Goal: Task Accomplishment & Management: Manage account settings

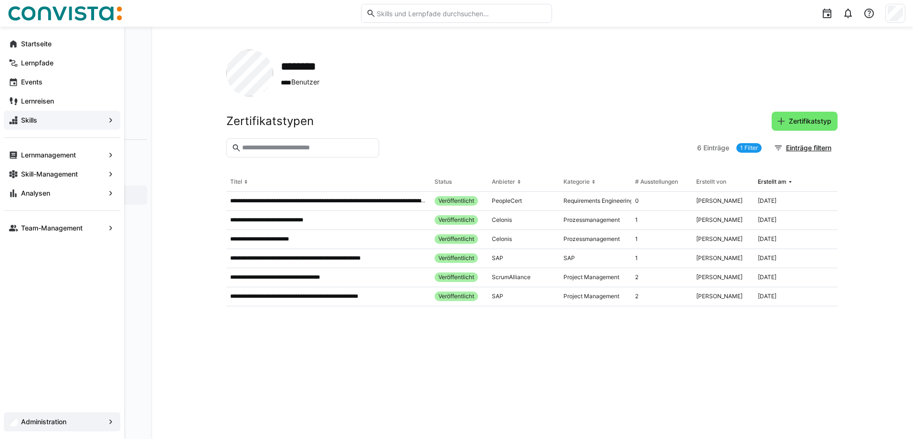
click at [25, 125] on span "Skills" at bounding box center [62, 121] width 85 height 10
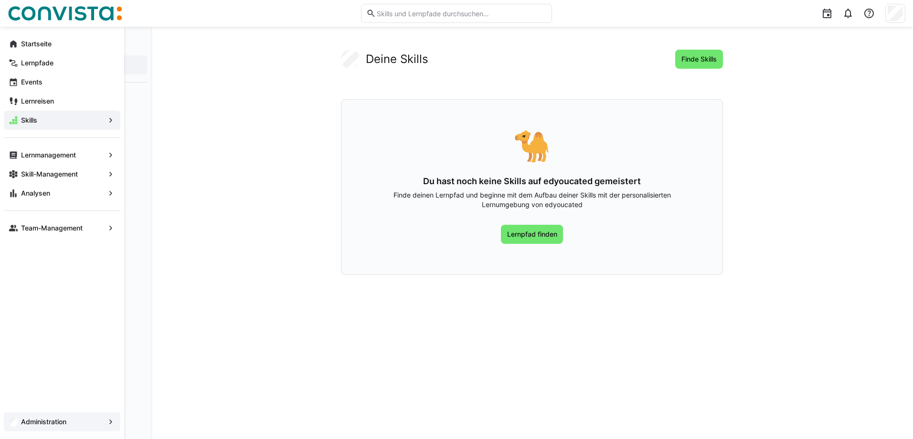
click at [0, 0] on app-navigation-label "Administration" at bounding box center [0, 0] width 0 height 0
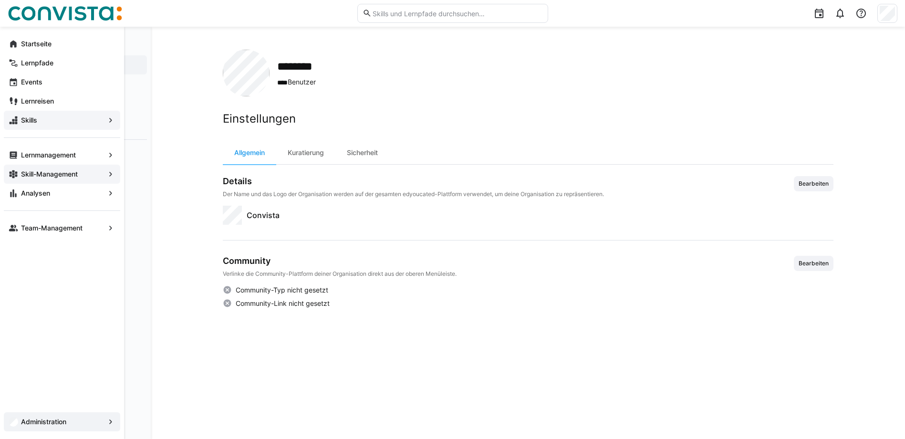
click at [0, 0] on app-navigation-label "Skill-Management" at bounding box center [0, 0] width 0 height 0
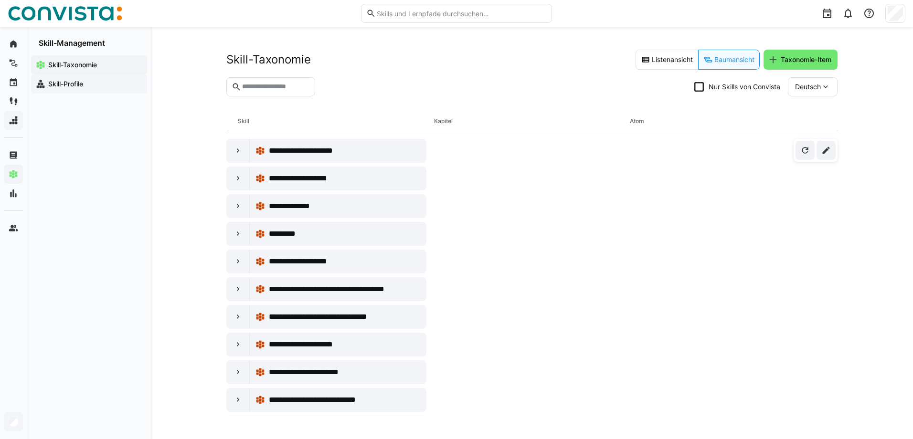
click at [0, 0] on app-navigation-label "Skill-Profile" at bounding box center [0, 0] width 0 height 0
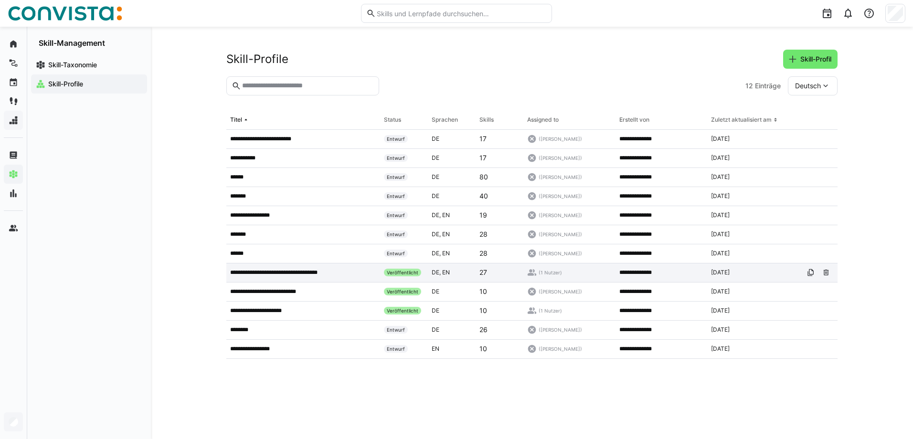
click at [262, 273] on p "**********" at bounding box center [286, 273] width 112 height 8
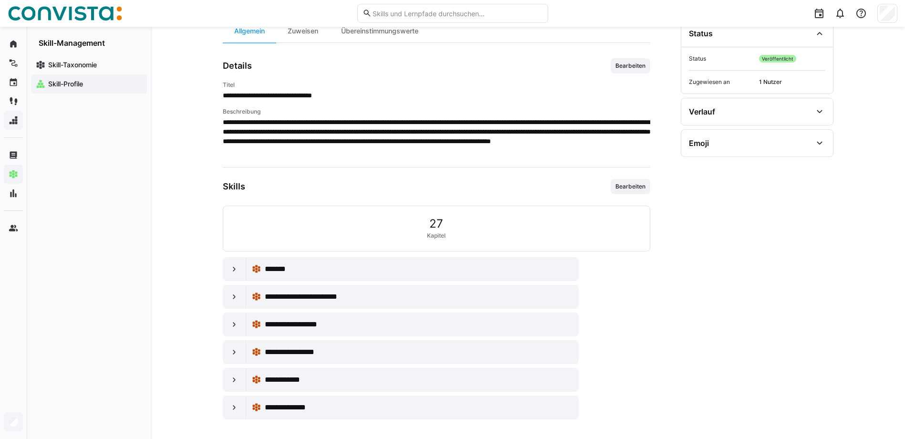
scroll to position [110, 0]
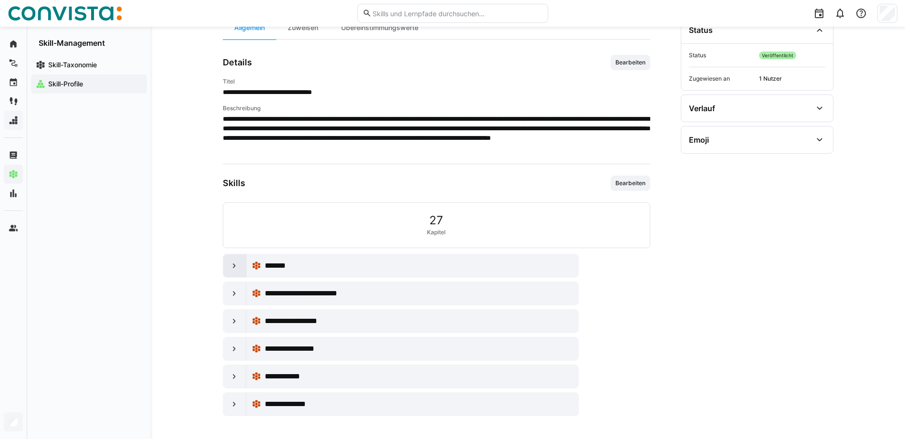
click at [231, 266] on eds-icon at bounding box center [235, 266] width 10 height 10
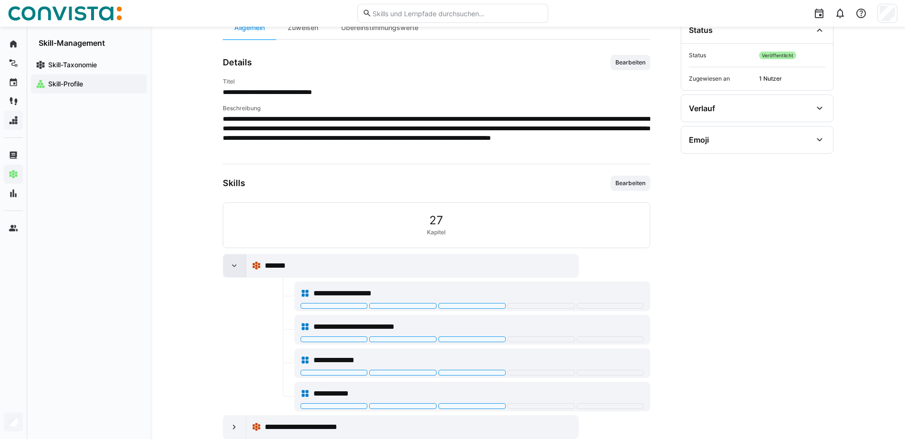
click at [231, 266] on eds-icon at bounding box center [235, 266] width 10 height 10
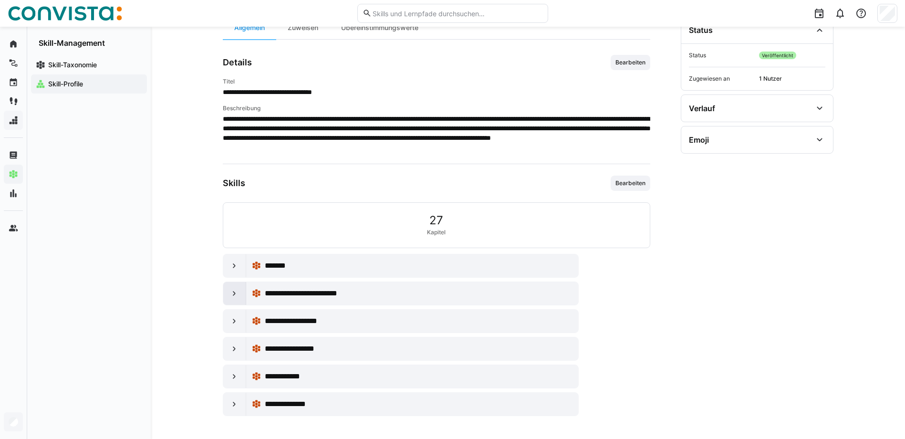
click at [233, 294] on eds-icon at bounding box center [235, 294] width 10 height 10
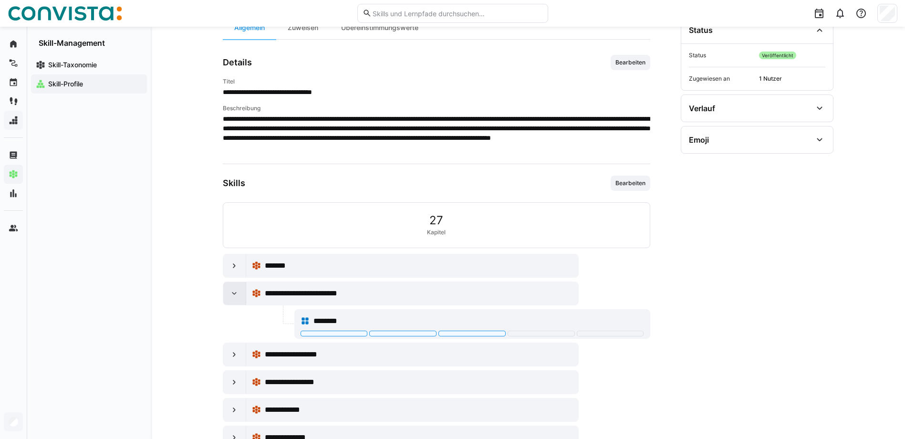
click at [233, 294] on eds-icon at bounding box center [235, 294] width 10 height 10
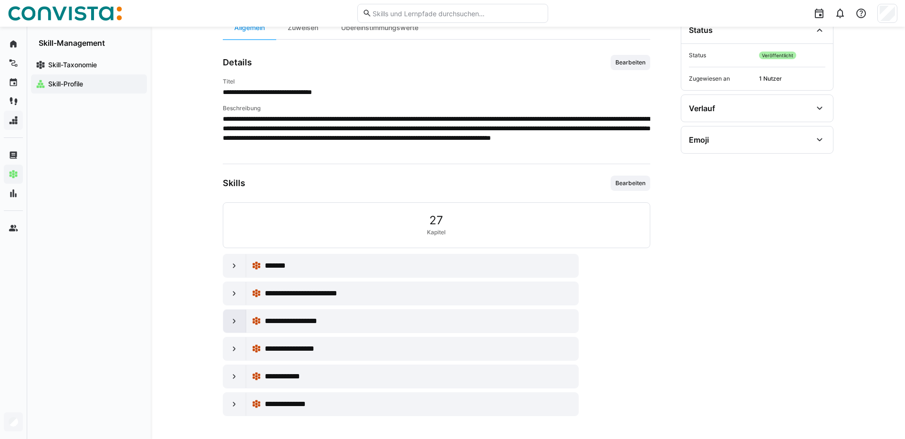
click at [224, 318] on div at bounding box center [234, 321] width 23 height 23
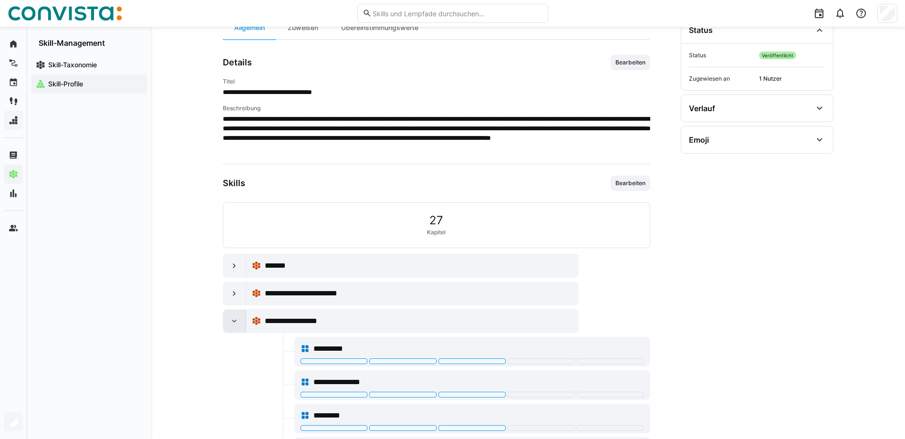
click at [224, 318] on div at bounding box center [234, 321] width 23 height 23
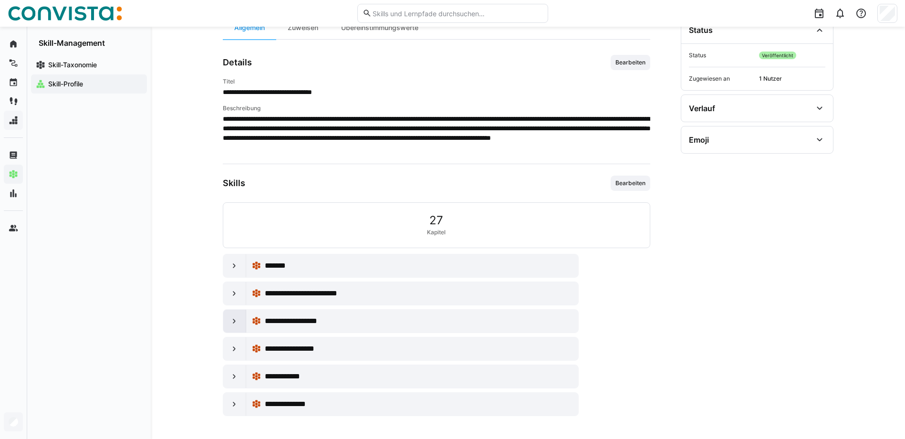
scroll to position [0, 0]
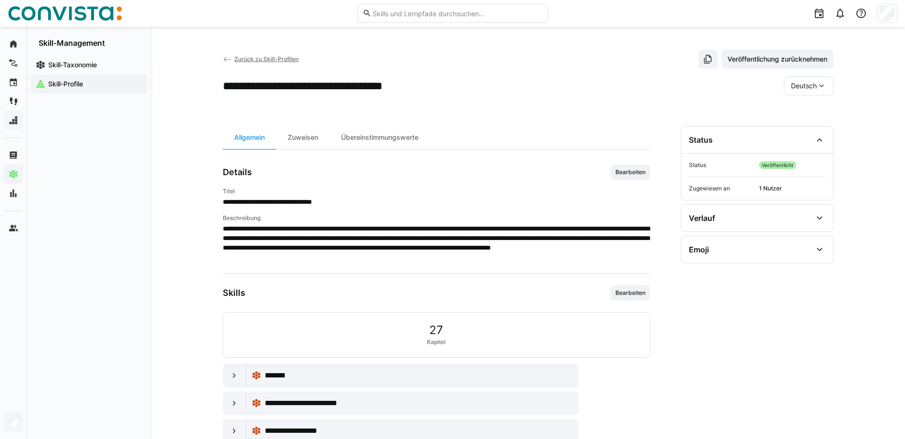
click at [253, 57] on span "Zurück zu Skill-Profilen" at bounding box center [266, 58] width 64 height 7
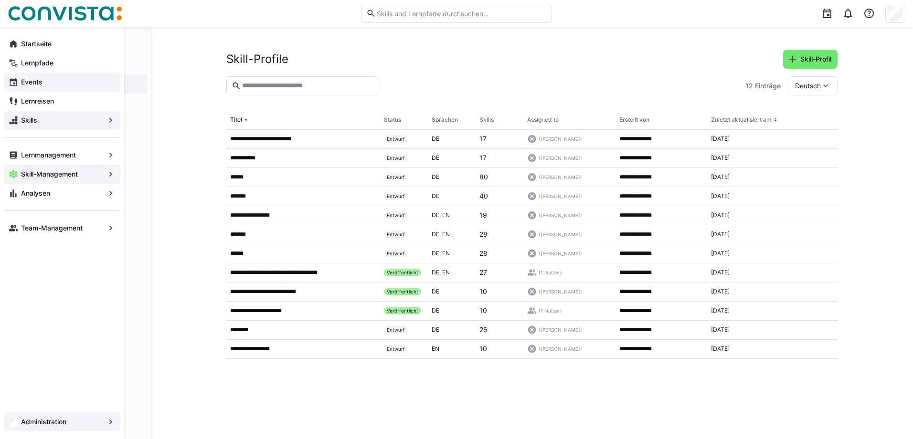
click at [0, 0] on app-navigation-label "Events" at bounding box center [0, 0] width 0 height 0
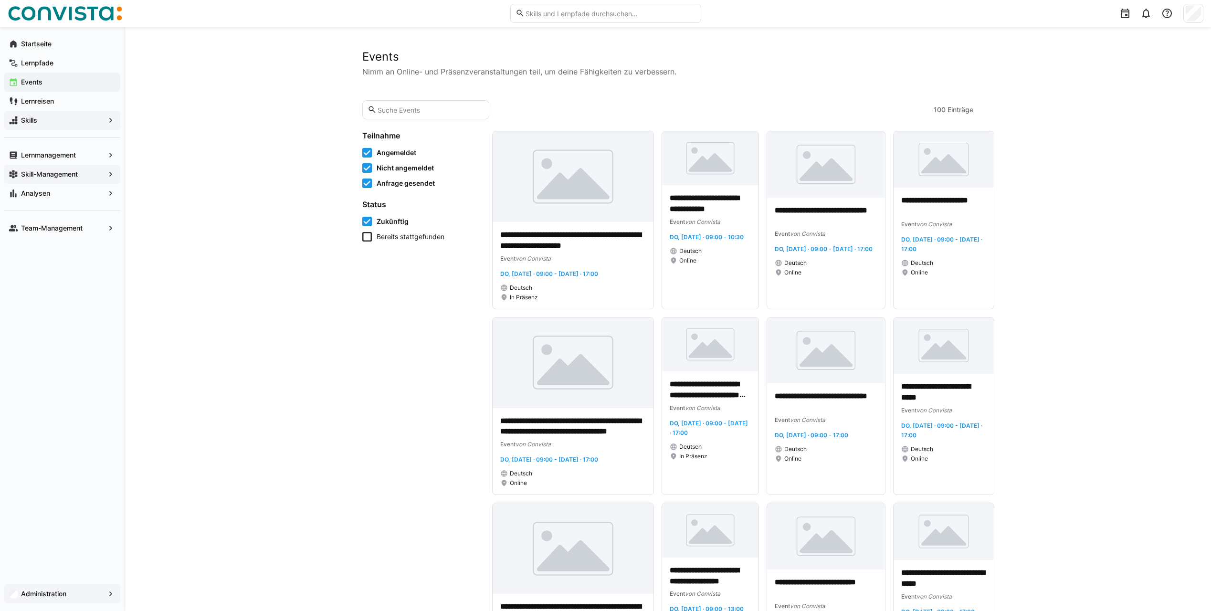
click at [63, 439] on span "Administration" at bounding box center [62, 594] width 85 height 10
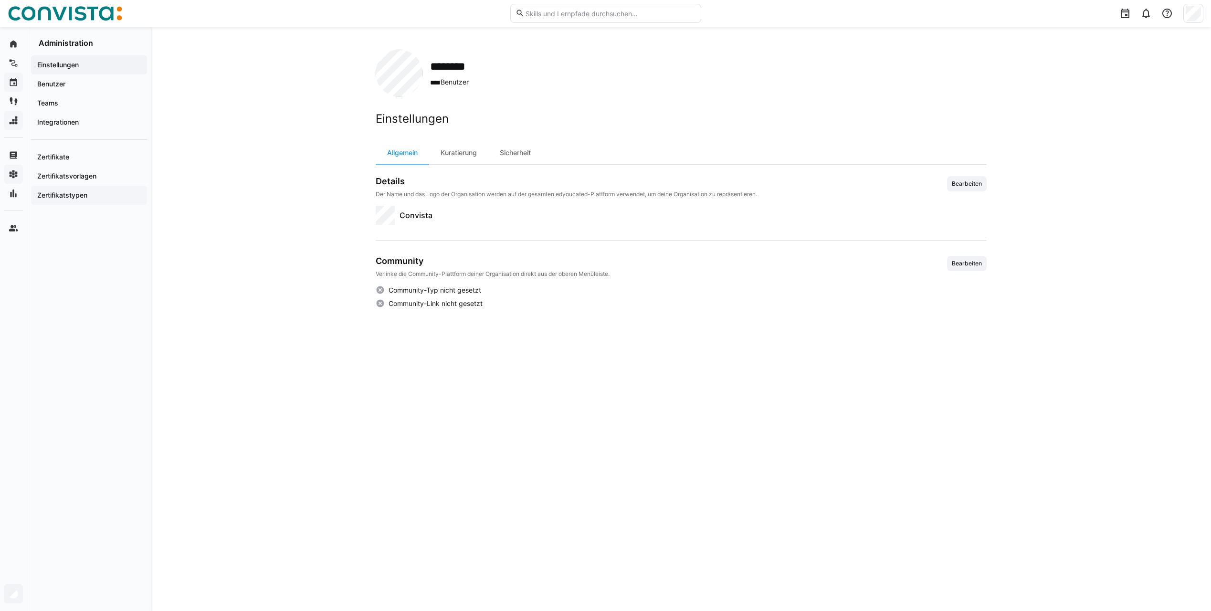
click at [0, 0] on app-navigation-label "Zertifikatstypen" at bounding box center [0, 0] width 0 height 0
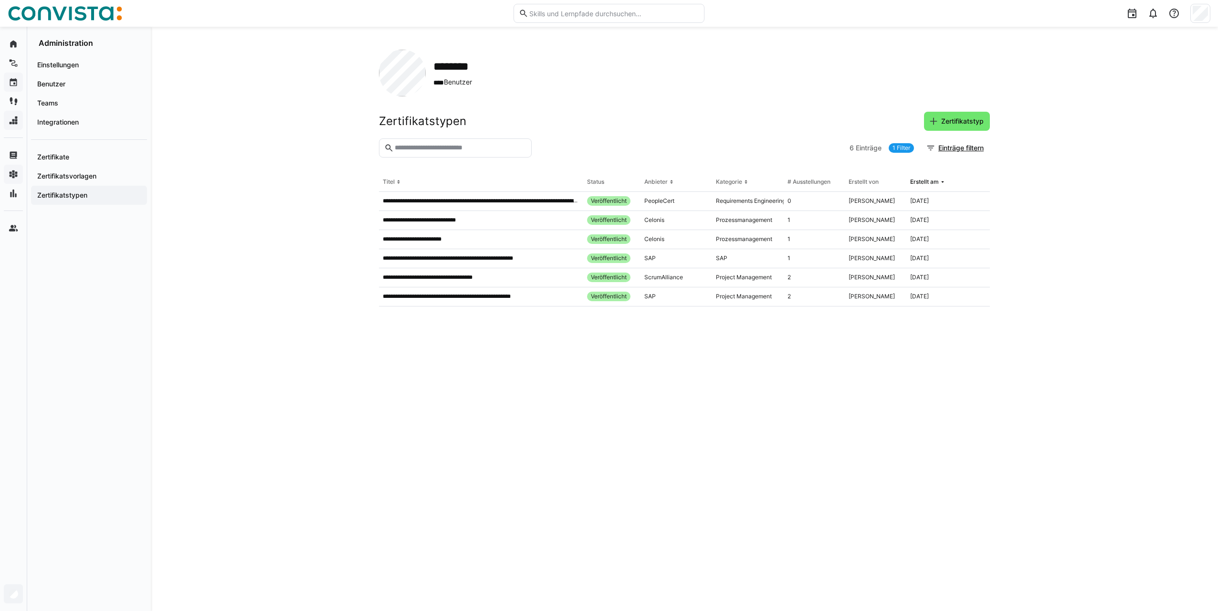
click at [894, 148] on link "1 Filter" at bounding box center [901, 148] width 25 height 10
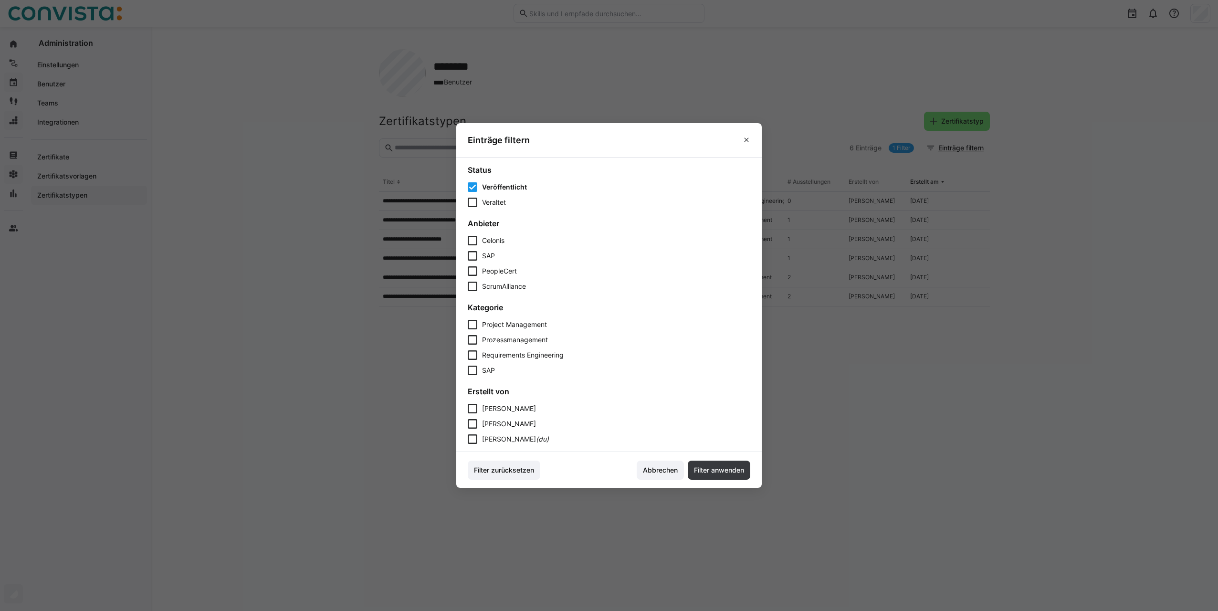
click at [472, 202] on icon at bounding box center [473, 203] width 10 height 10
click at [721, 439] on span "Filter anwenden" at bounding box center [719, 470] width 53 height 10
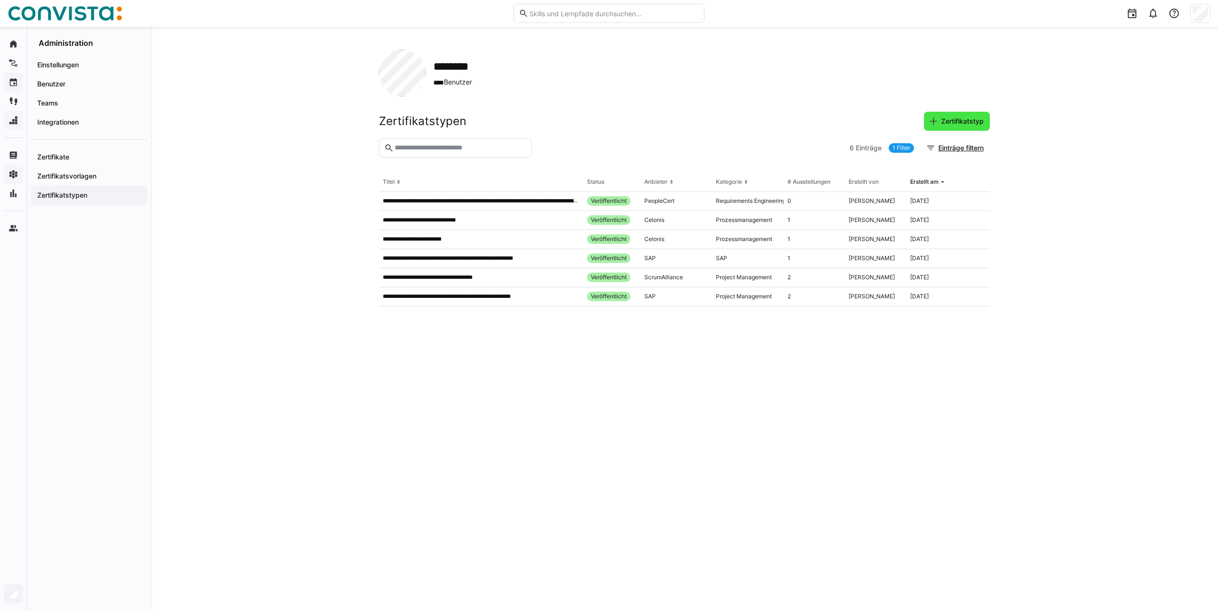
click at [912, 116] on span "Zertifikatstyp" at bounding box center [957, 121] width 66 height 19
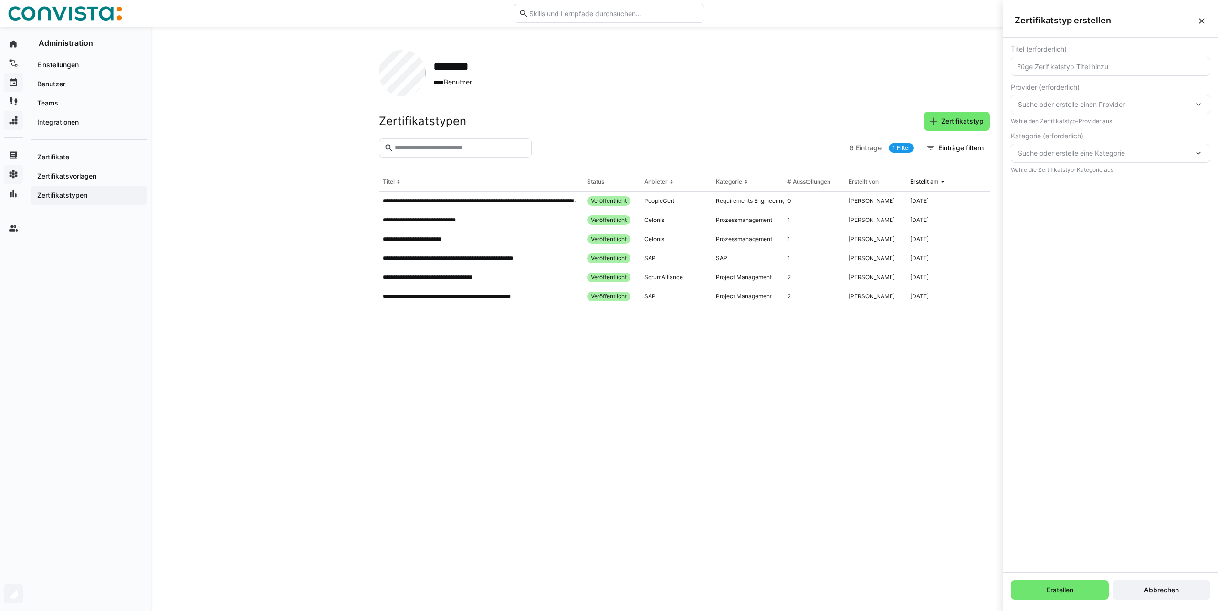
click at [912, 71] on eds-input at bounding box center [1111, 66] width 200 height 19
paste input "ISO 27001 Auditor Training"
type input "ISO 27001 Auditor Training"
click at [912, 105] on span "Suche oder erstelle einen Provider" at bounding box center [1106, 105] width 176 height 10
click at [912, 218] on span "Neuer Provider" at bounding box center [1051, 218] width 47 height 10
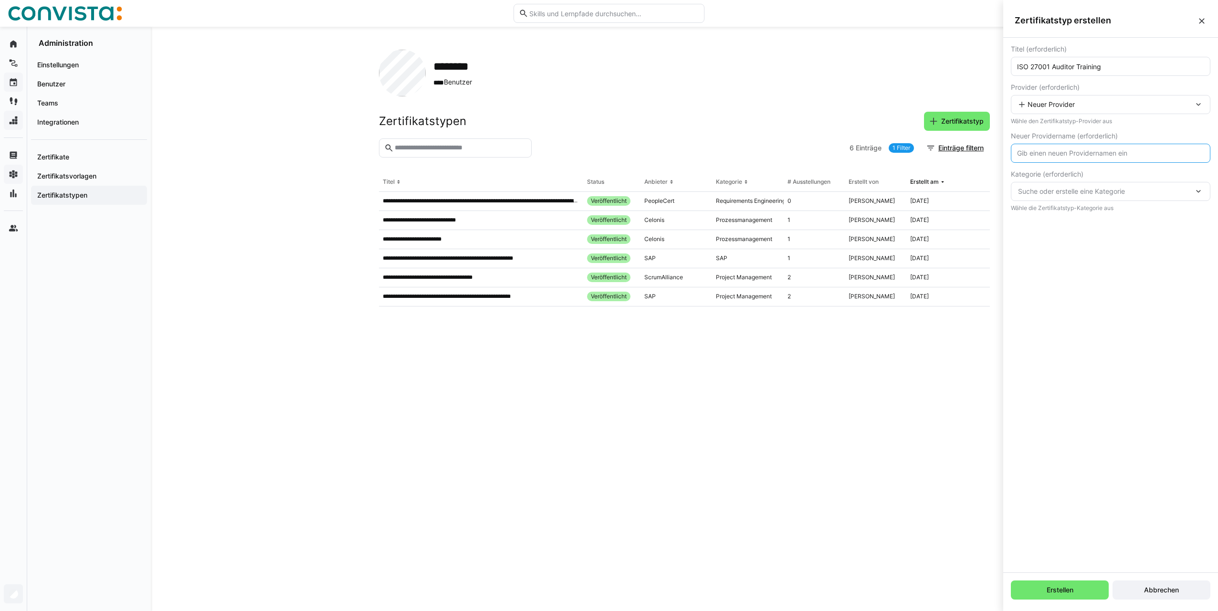
click at [912, 153] on input "text" at bounding box center [1110, 153] width 189 height 9
type input "unknown"
click at [912, 249] on div "Titel (erforderlich) ISO 27001 Auditor Training Provider (erforderlich) Neuer P…" at bounding box center [1110, 305] width 215 height 535
click at [912, 193] on span "Suche oder erstelle eine Kategorie" at bounding box center [1106, 192] width 176 height 10
click at [912, 310] on div "Neue Kategorie" at bounding box center [1111, 305] width 200 height 20
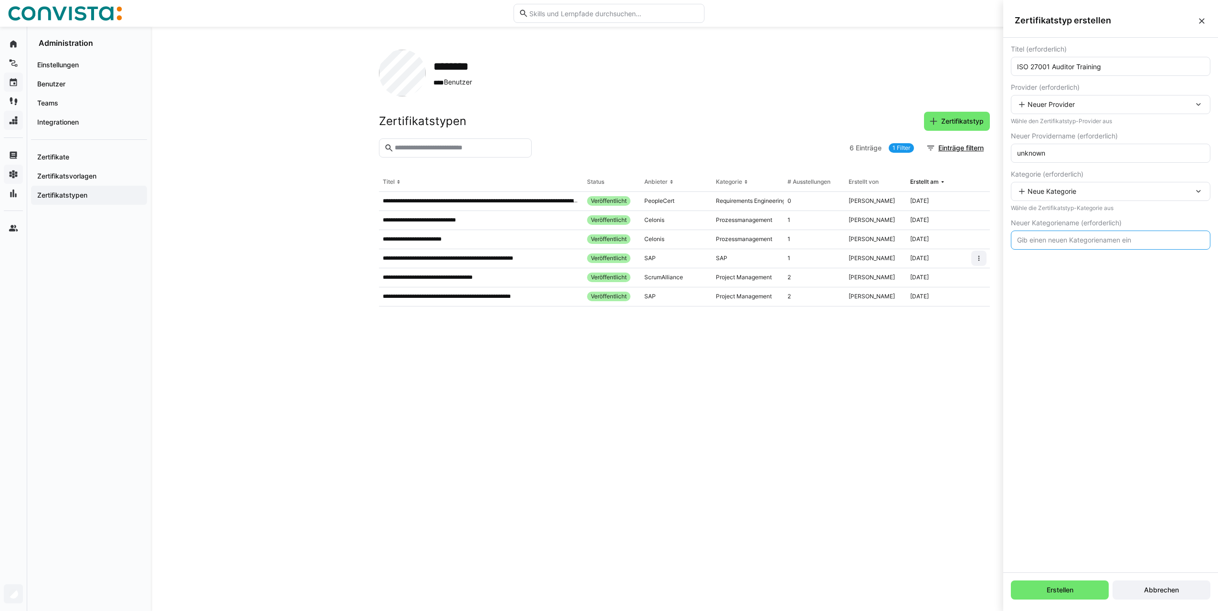
click at [912, 241] on input "text" at bounding box center [1110, 240] width 189 height 9
type input "Sonstiges"
click at [912, 439] on span "Erstellen" at bounding box center [1060, 590] width 30 height 10
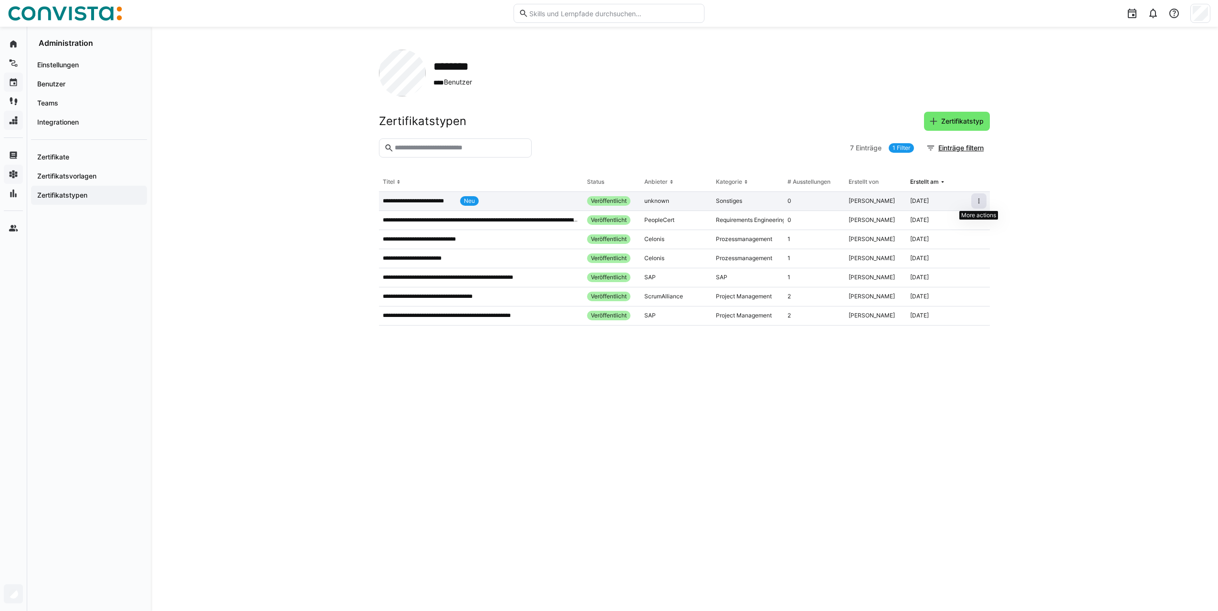
click at [912, 199] on eds-icon at bounding box center [979, 201] width 8 height 8
click at [442, 439] on eds-table "**********" at bounding box center [684, 380] width 611 height 415
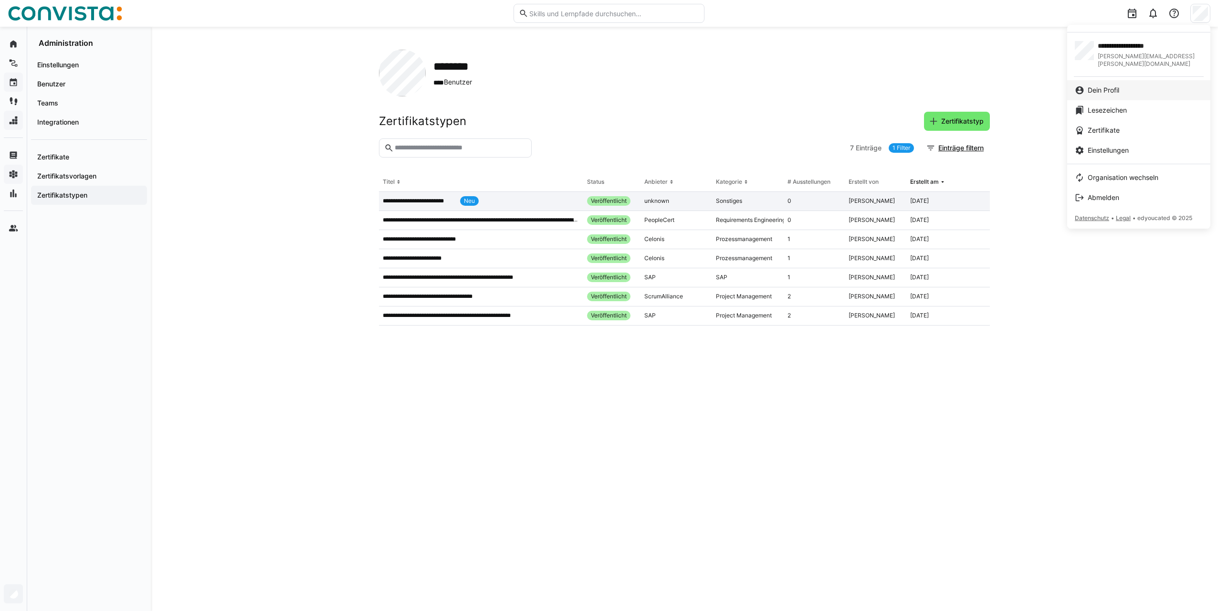
click at [912, 85] on div "Dein Profil" at bounding box center [1139, 90] width 128 height 10
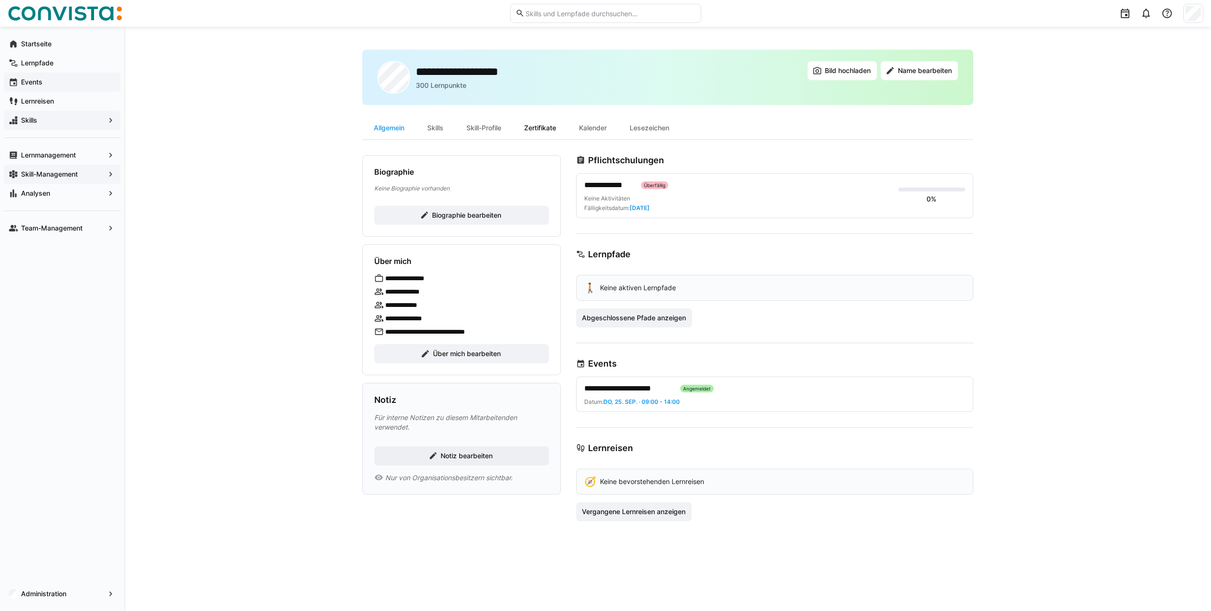
click at [555, 127] on div "Zertifikate" at bounding box center [540, 127] width 55 height 23
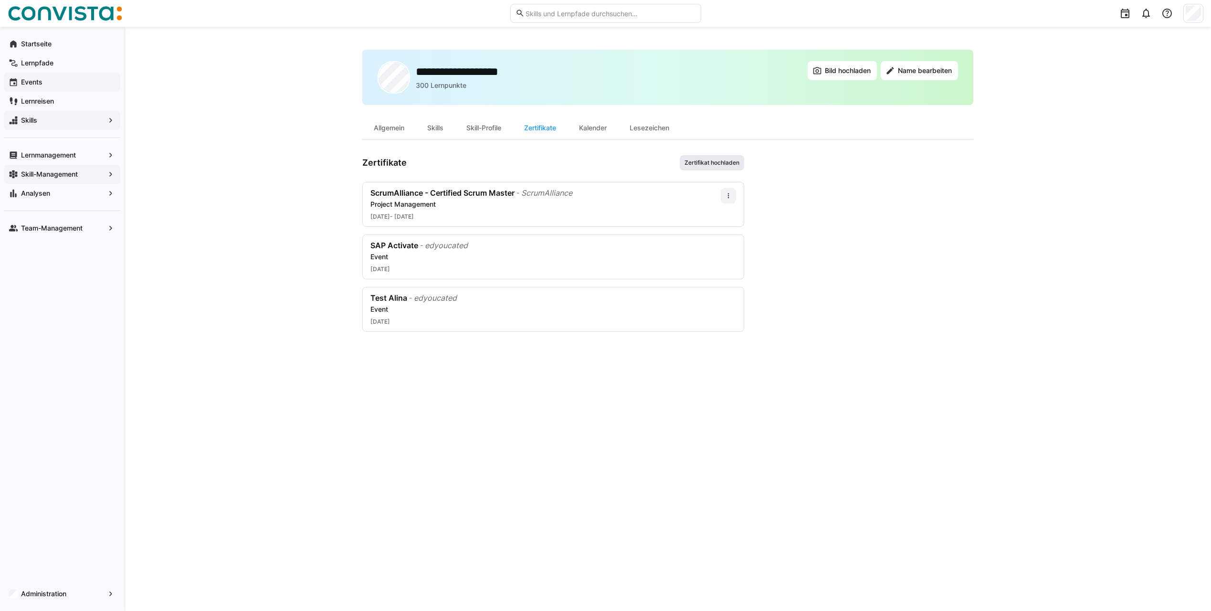
click at [699, 168] on span "Zertifikat hochladen" at bounding box center [712, 162] width 64 height 15
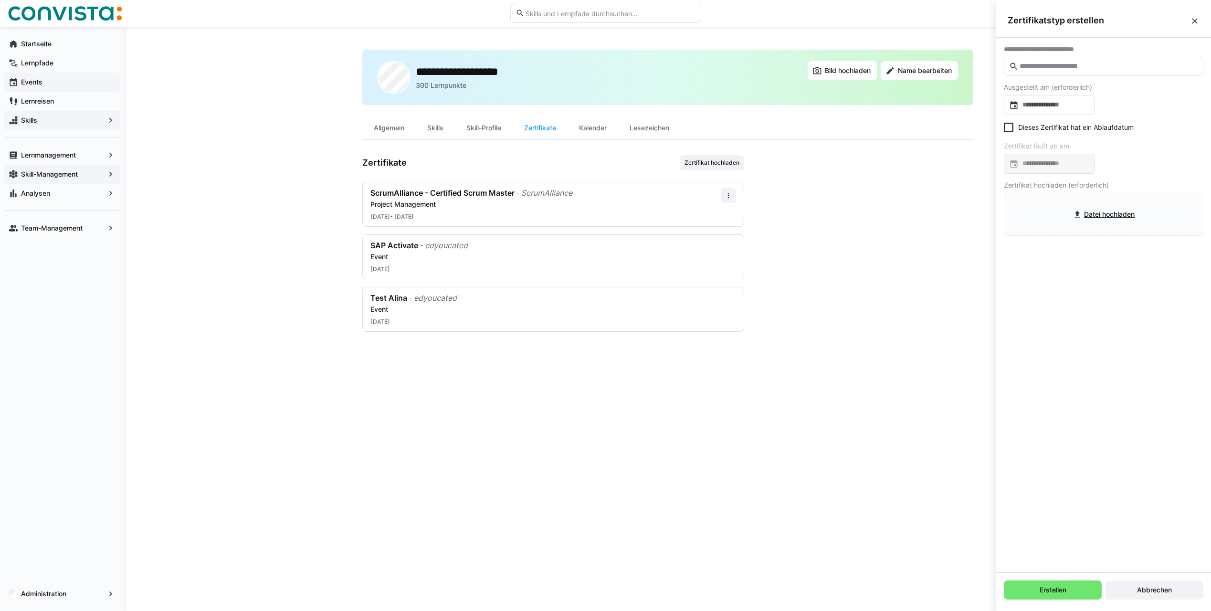
click at [912, 64] on input "text" at bounding box center [1108, 66] width 179 height 9
type input "***"
click at [912, 90] on div "**********" at bounding box center [1103, 92] width 184 height 10
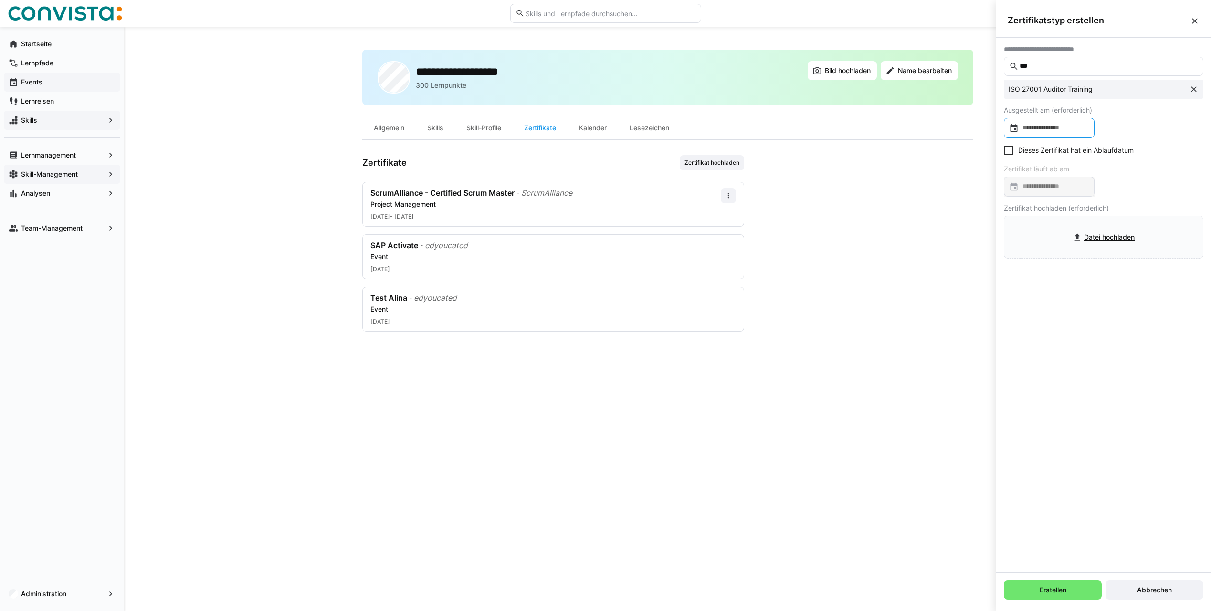
click at [912, 129] on input at bounding box center [1054, 128] width 71 height 10
click at [912, 218] on span "7" at bounding box center [1074, 217] width 17 height 17
click at [912, 237] on input "file" at bounding box center [1103, 237] width 199 height 42
click at [912, 439] on span "Erstellen" at bounding box center [1053, 589] width 98 height 19
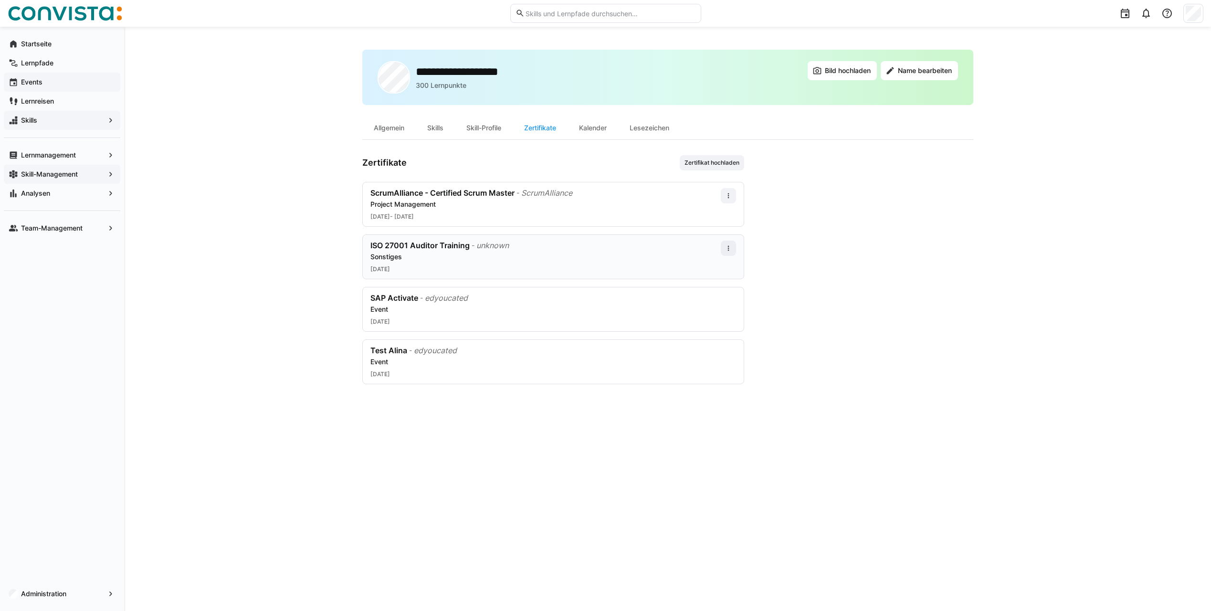
click at [485, 250] on div "unknown" at bounding box center [492, 246] width 32 height 10
click at [730, 248] on eds-icon at bounding box center [729, 248] width 8 height 8
click at [711, 291] on div "Bearbeiten" at bounding box center [710, 289] width 38 height 8
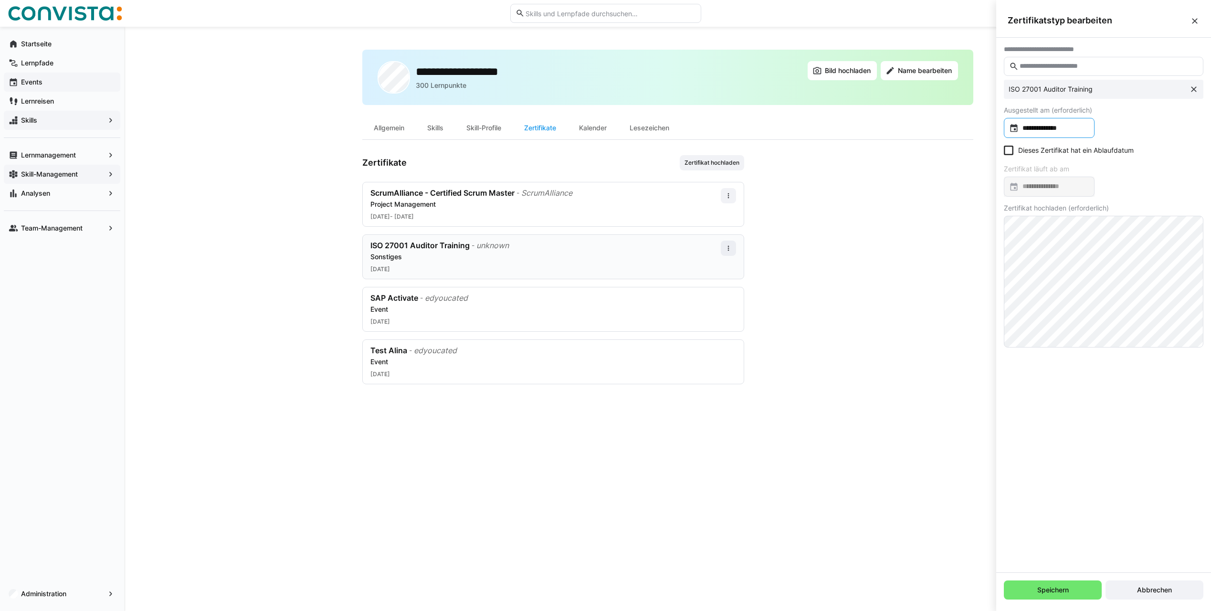
click at [912, 126] on input "**********" at bounding box center [1054, 128] width 71 height 10
click at [912, 126] on div at bounding box center [605, 305] width 1211 height 611
click at [912, 65] on input "text" at bounding box center [1108, 66] width 179 height 9
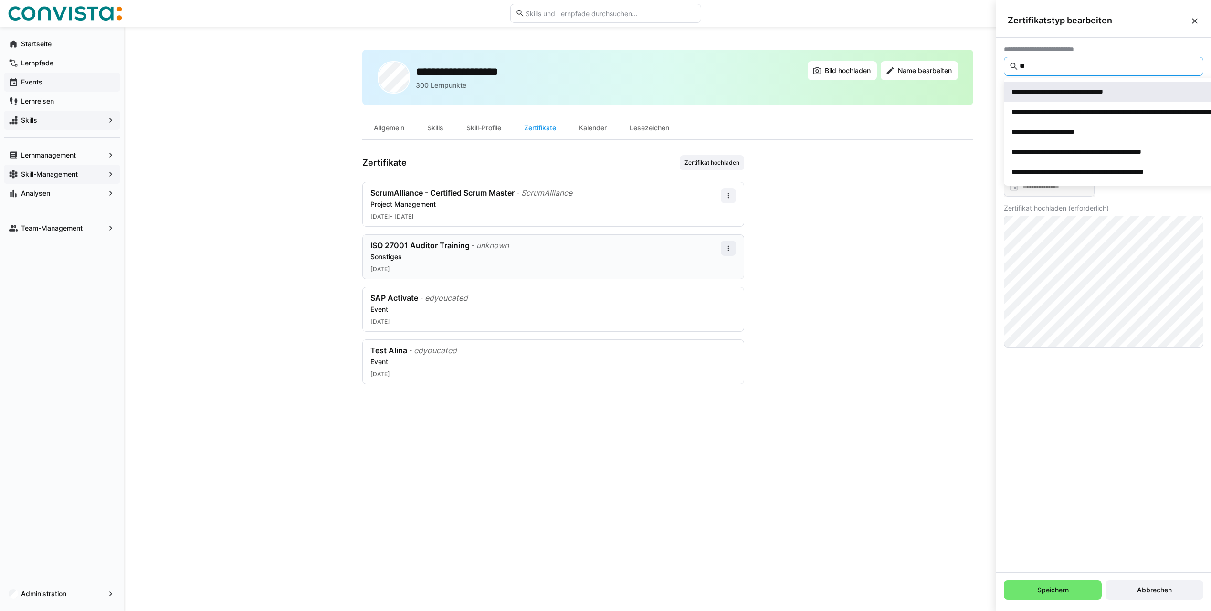
type input "**"
click at [912, 91] on div "**********" at bounding box center [1073, 92] width 125 height 10
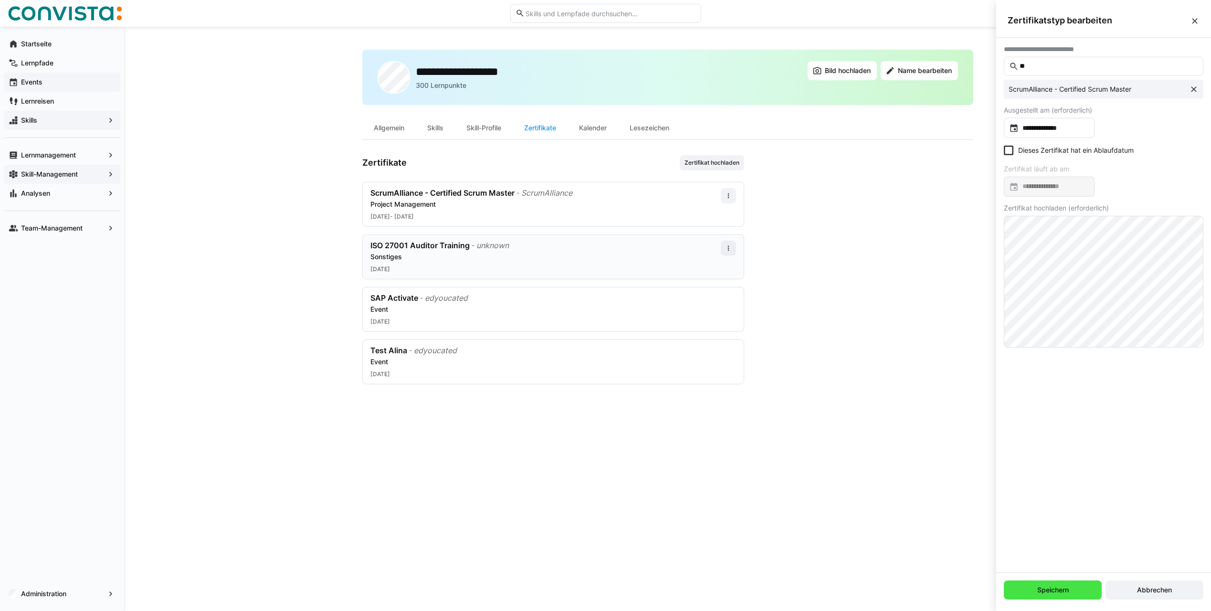
click at [912, 439] on span "Speichern" at bounding box center [1053, 590] width 34 height 10
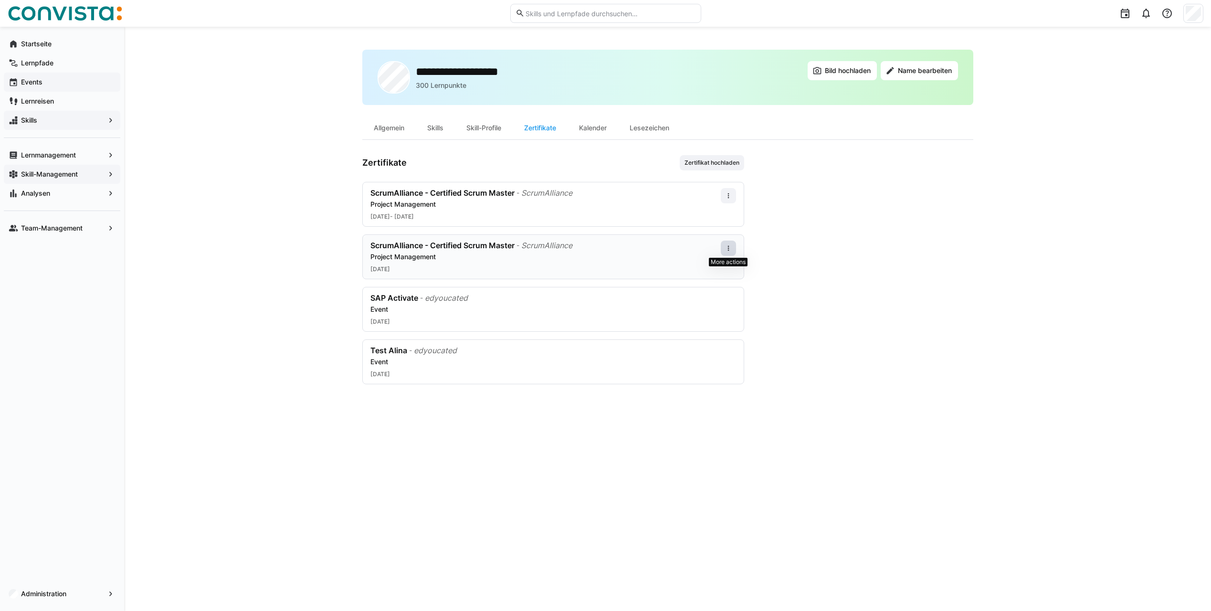
click at [726, 244] on span at bounding box center [728, 248] width 15 height 15
click at [715, 287] on div "Bearbeiten" at bounding box center [710, 289] width 38 height 8
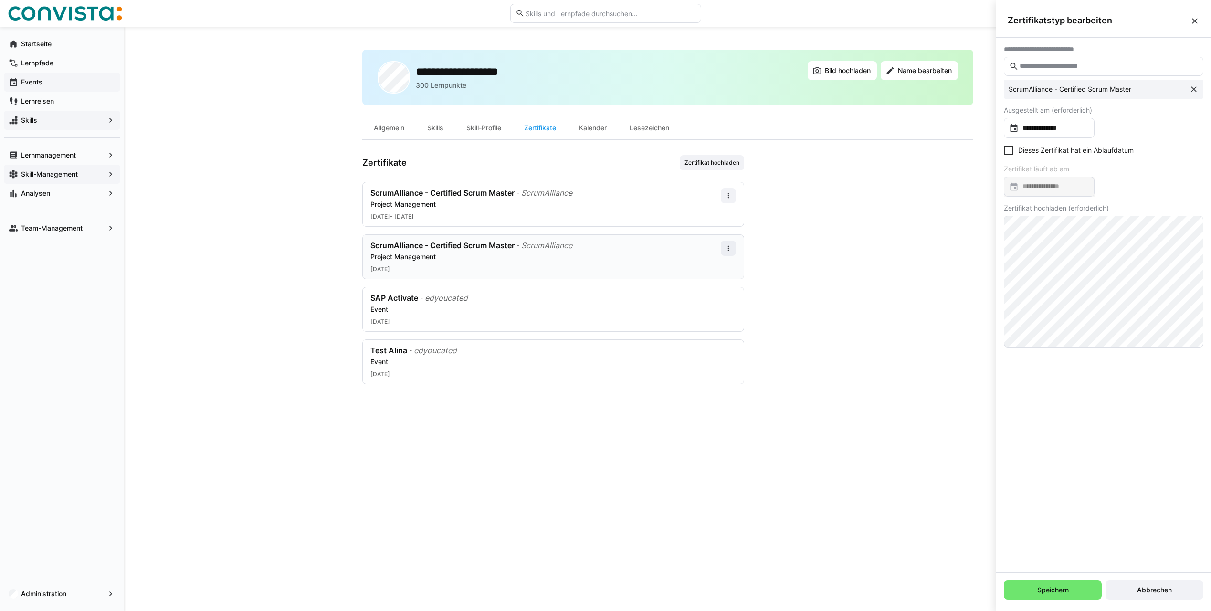
click at [912, 68] on input "text" at bounding box center [1108, 66] width 179 height 9
type input "***"
click at [912, 87] on div "**********" at bounding box center [1103, 92] width 184 height 10
click at [912, 439] on span "Speichern" at bounding box center [1053, 590] width 34 height 10
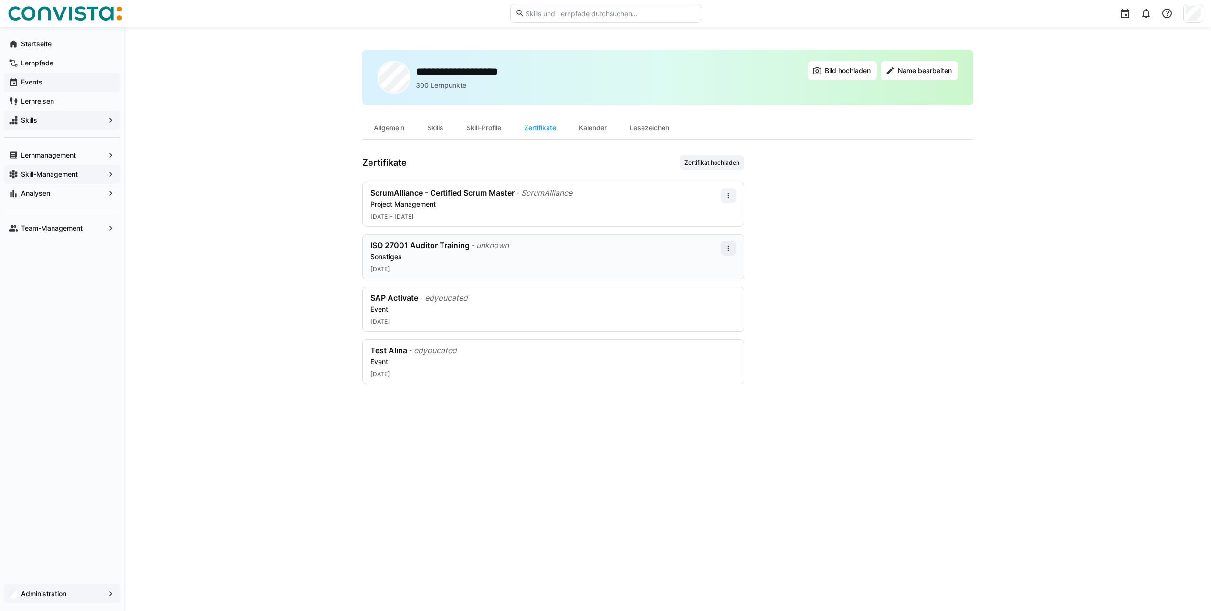
click at [0, 0] on app-navigation-label "Administration" at bounding box center [0, 0] width 0 height 0
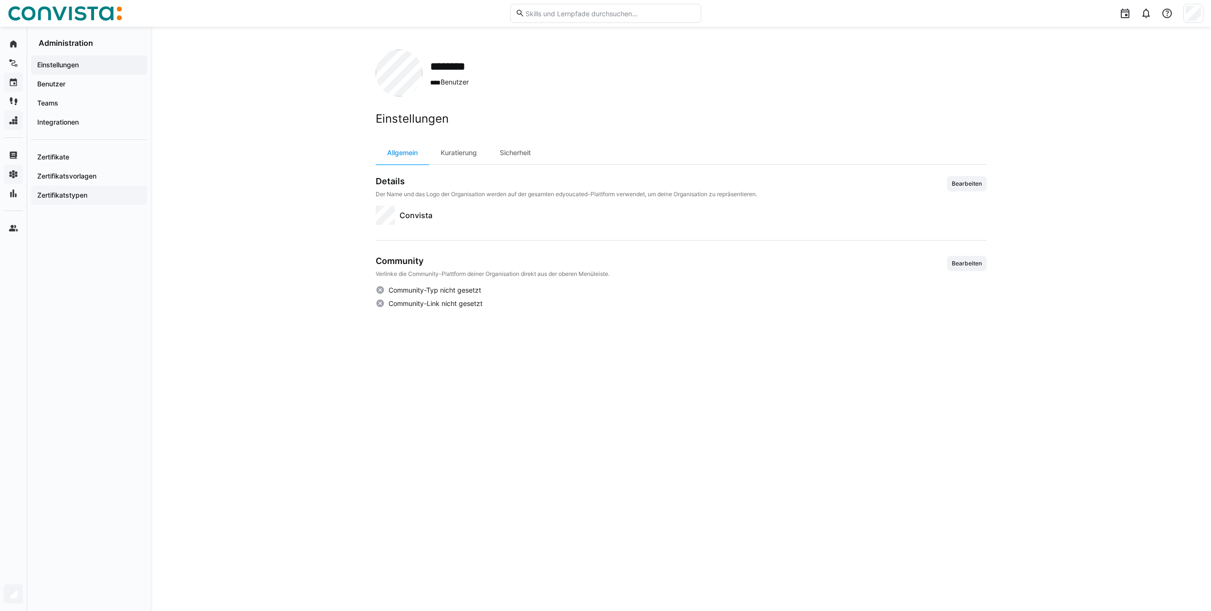
click at [0, 0] on app-navigation-label "Zertifikatstypen" at bounding box center [0, 0] width 0 height 0
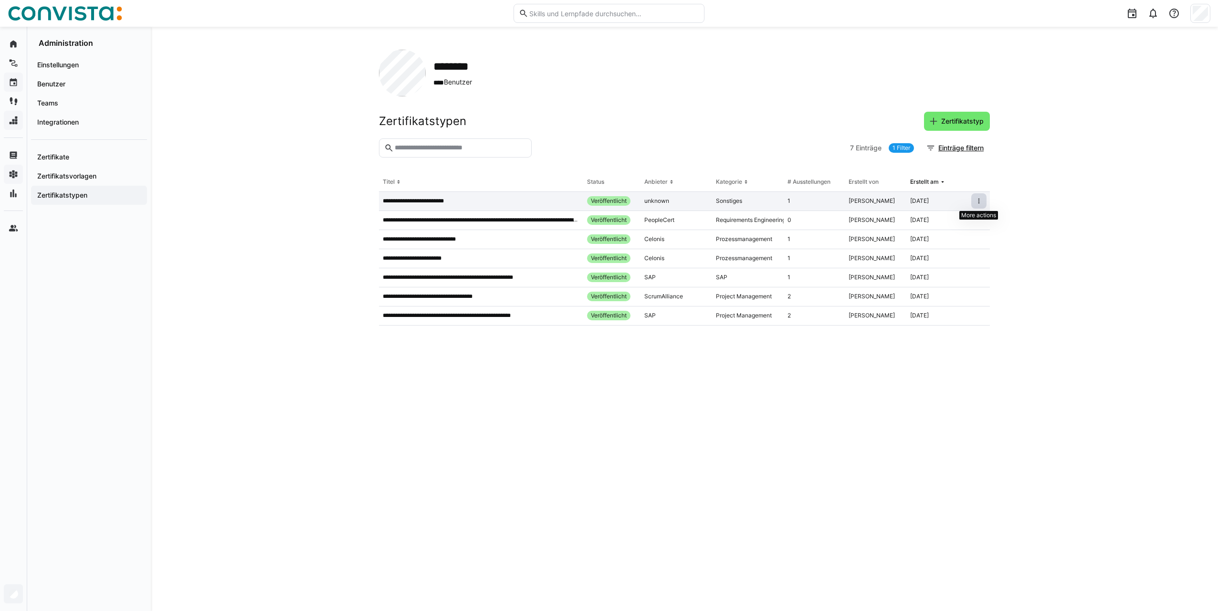
click at [912, 200] on span at bounding box center [978, 200] width 15 height 15
click at [912, 238] on div "Als veraltet markieren" at bounding box center [951, 237] width 58 height 8
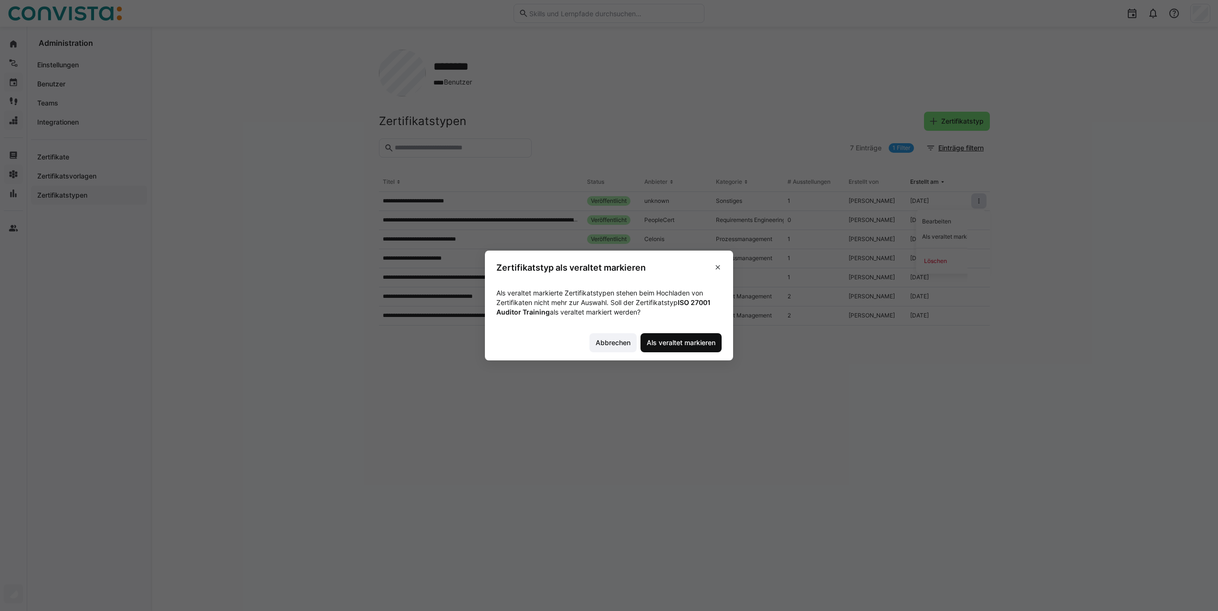
click at [675, 341] on span "Als veraltet markieren" at bounding box center [681, 343] width 72 height 10
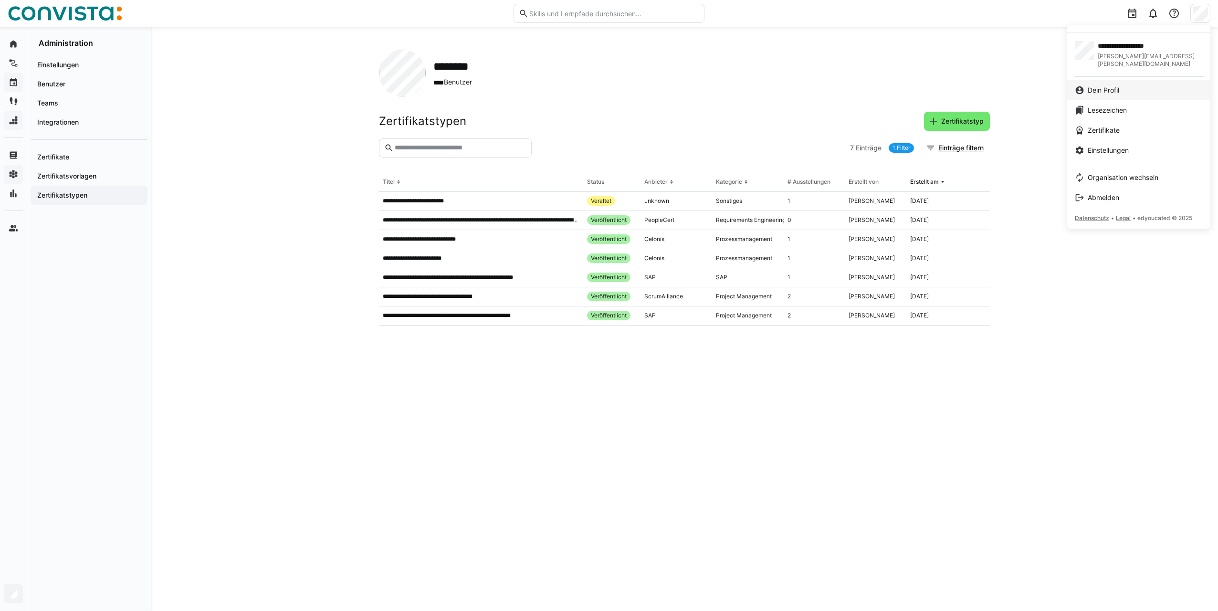
click at [912, 88] on link "Dein Profil" at bounding box center [1138, 90] width 143 height 20
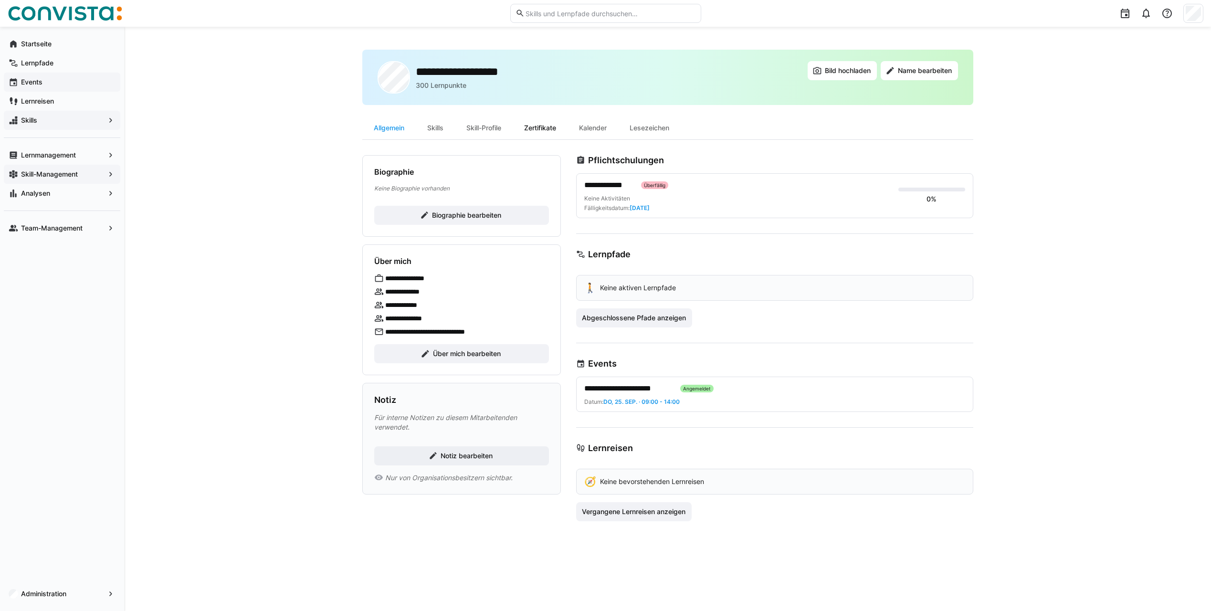
click at [555, 129] on div "Zertifikate" at bounding box center [540, 127] width 55 height 23
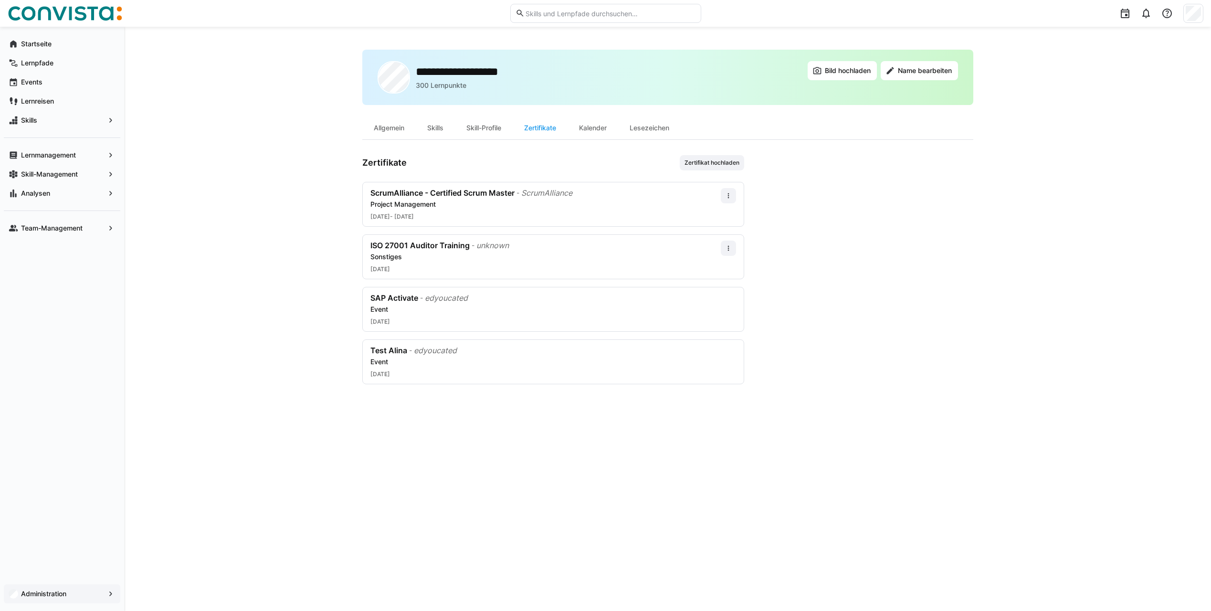
click at [74, 598] on span "Administration" at bounding box center [62, 594] width 85 height 10
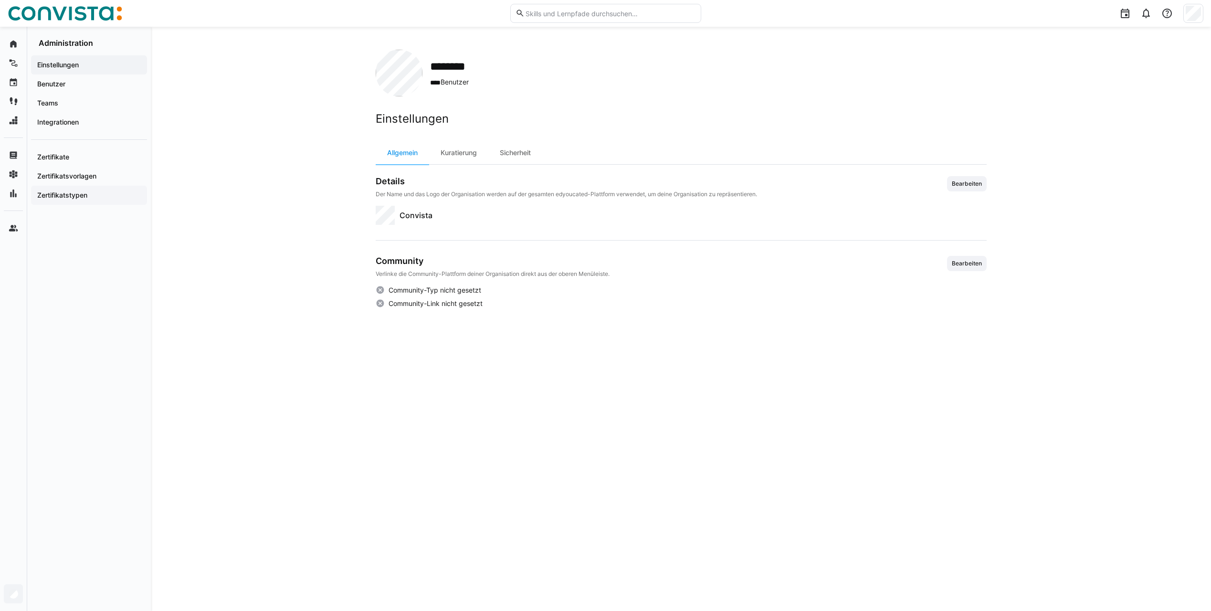
click at [0, 0] on app-navigation-label "Zertifikatstypen" at bounding box center [0, 0] width 0 height 0
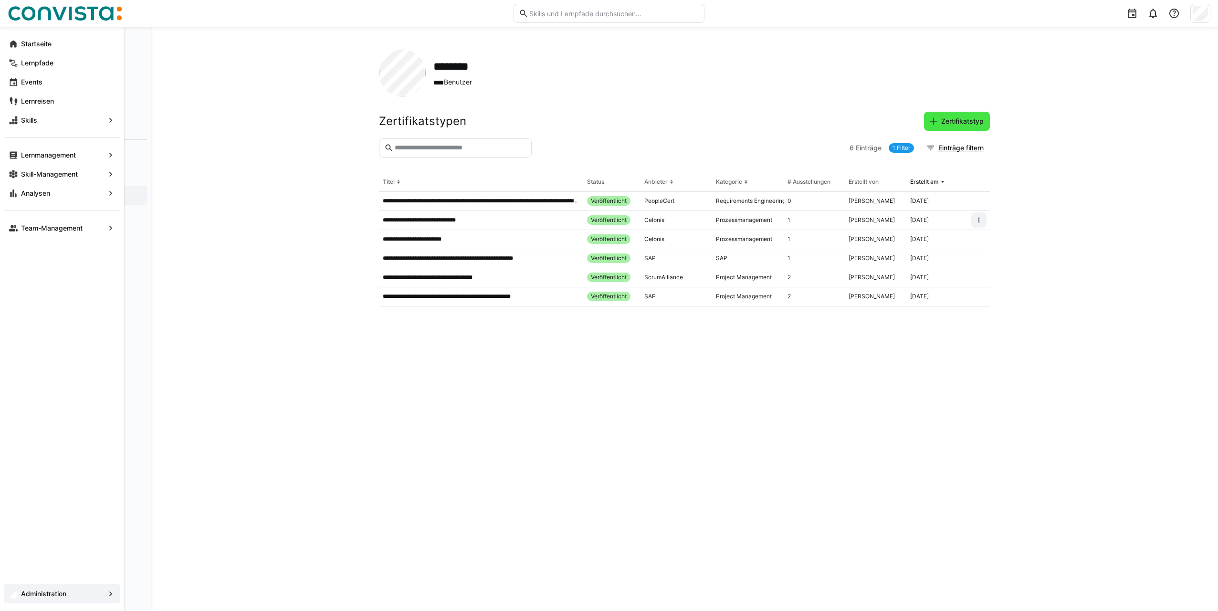
click at [952, 113] on span "Zertifikatstyp" at bounding box center [957, 121] width 66 height 19
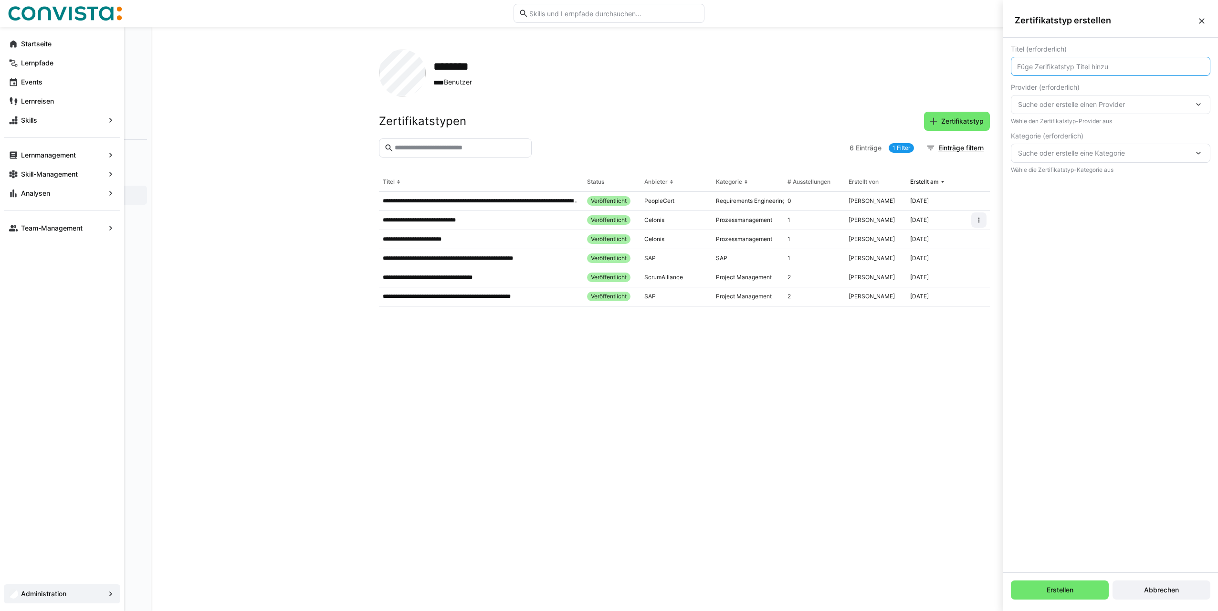
click at [1061, 68] on input "text" at bounding box center [1110, 66] width 189 height 9
type input "Scrum Master"
click at [1060, 112] on div "Suche oder erstelle einen Provider" at bounding box center [1111, 104] width 200 height 19
click at [1044, 208] on span "unknown" at bounding box center [1033, 210] width 28 height 8
click at [1049, 149] on span "Suche oder erstelle eine Kategorie" at bounding box center [1106, 153] width 176 height 10
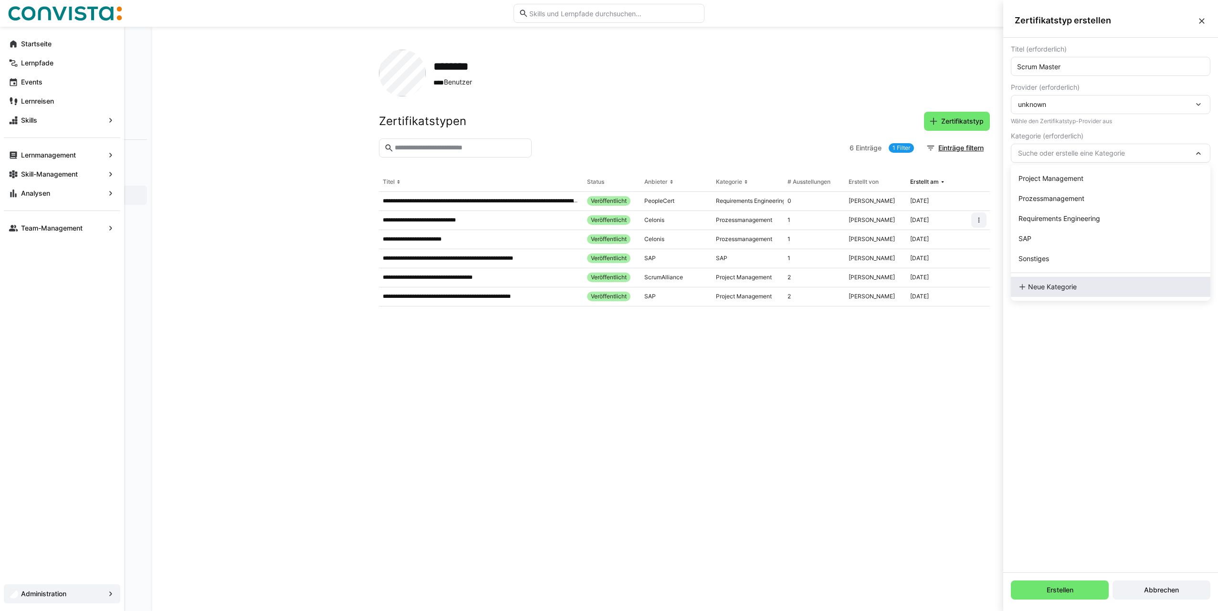
click at [1070, 285] on span "Neue Kategorie" at bounding box center [1052, 287] width 49 height 10
click at [1038, 211] on div "Titel (erforderlich) Scrum Master Provider (erforderlich) unknown Wähle den Zer…" at bounding box center [1110, 128] width 215 height 181
click at [1042, 200] on input "text" at bounding box center [1110, 202] width 189 height 9
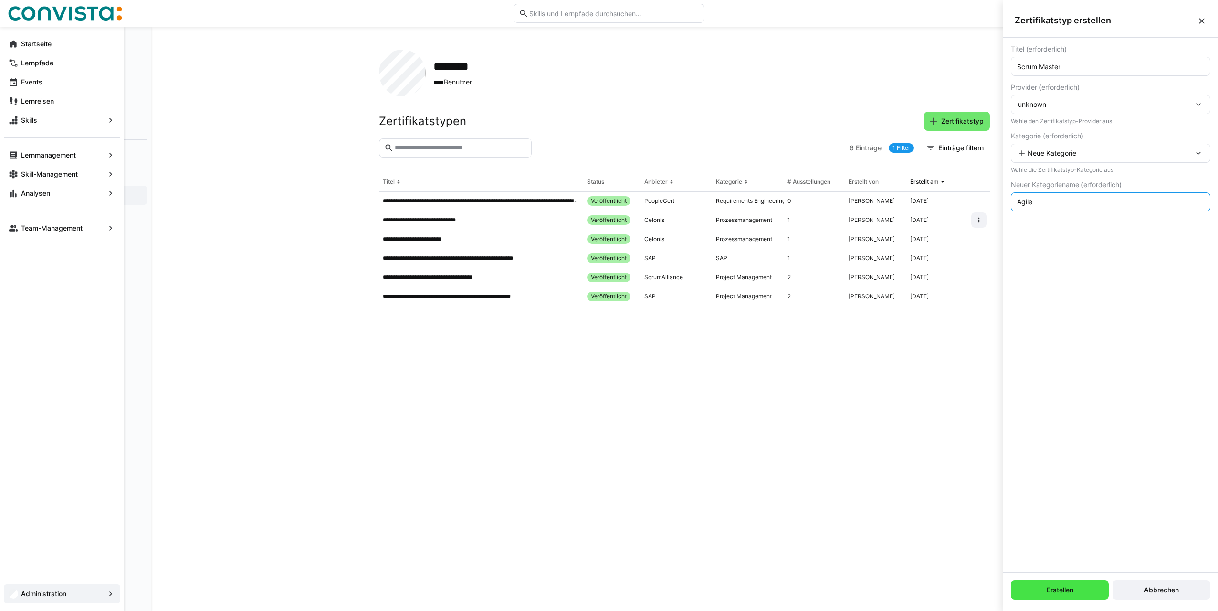
type input "Agile"
click at [1058, 586] on span "Erstellen" at bounding box center [1060, 590] width 30 height 10
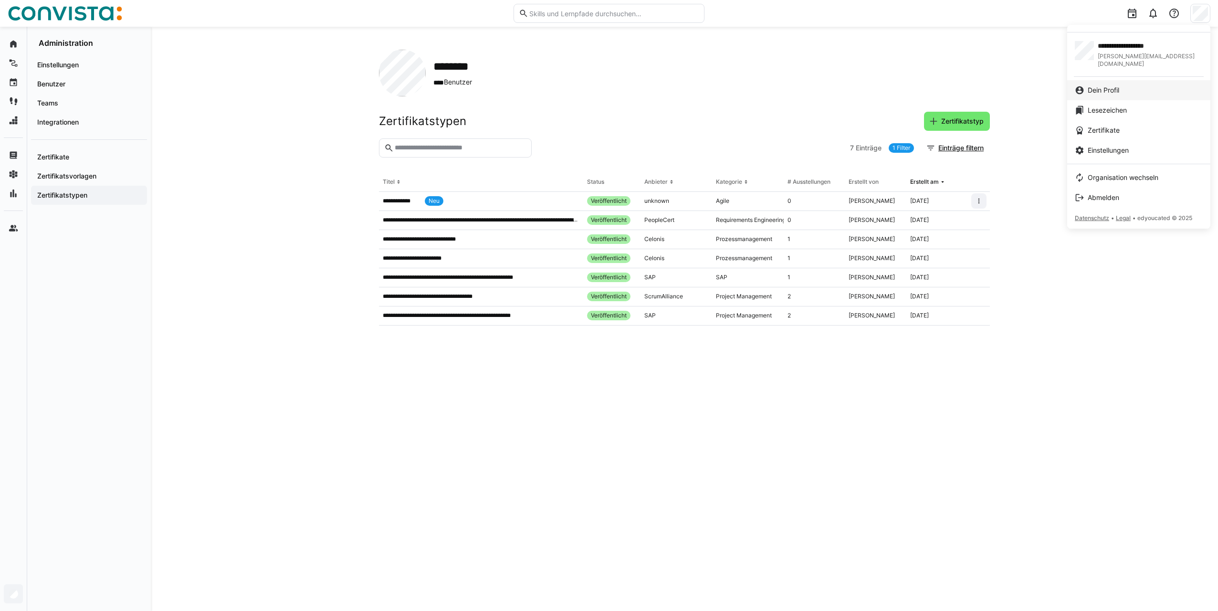
click at [1118, 85] on span "Dein Profil" at bounding box center [1104, 90] width 32 height 10
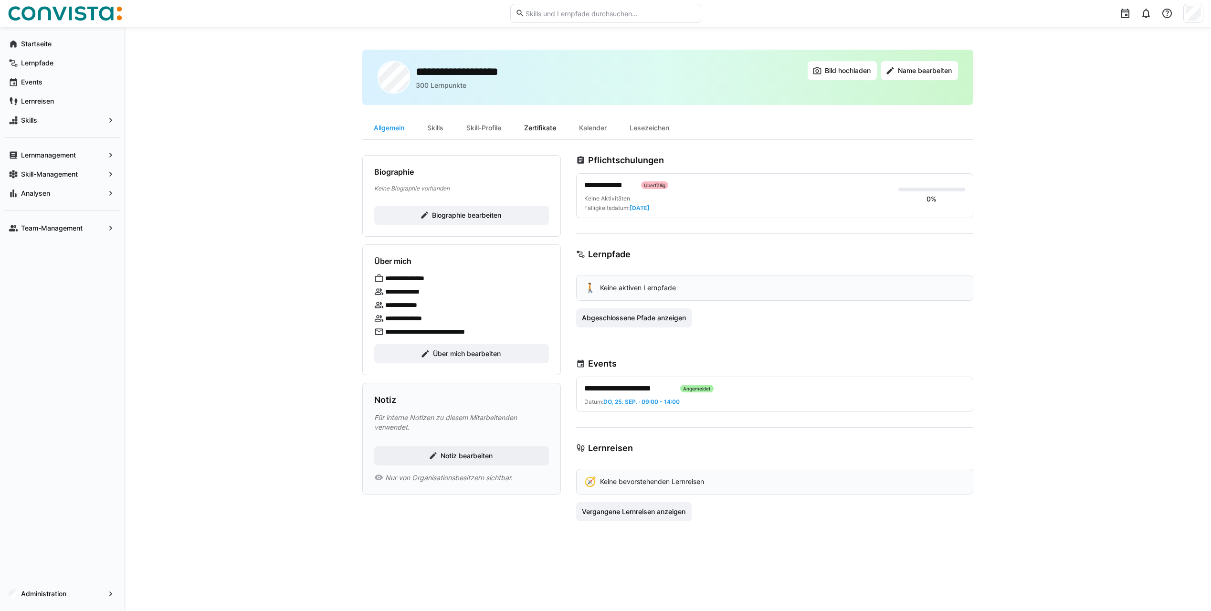
click at [546, 131] on div "Zertifikate" at bounding box center [540, 127] width 55 height 23
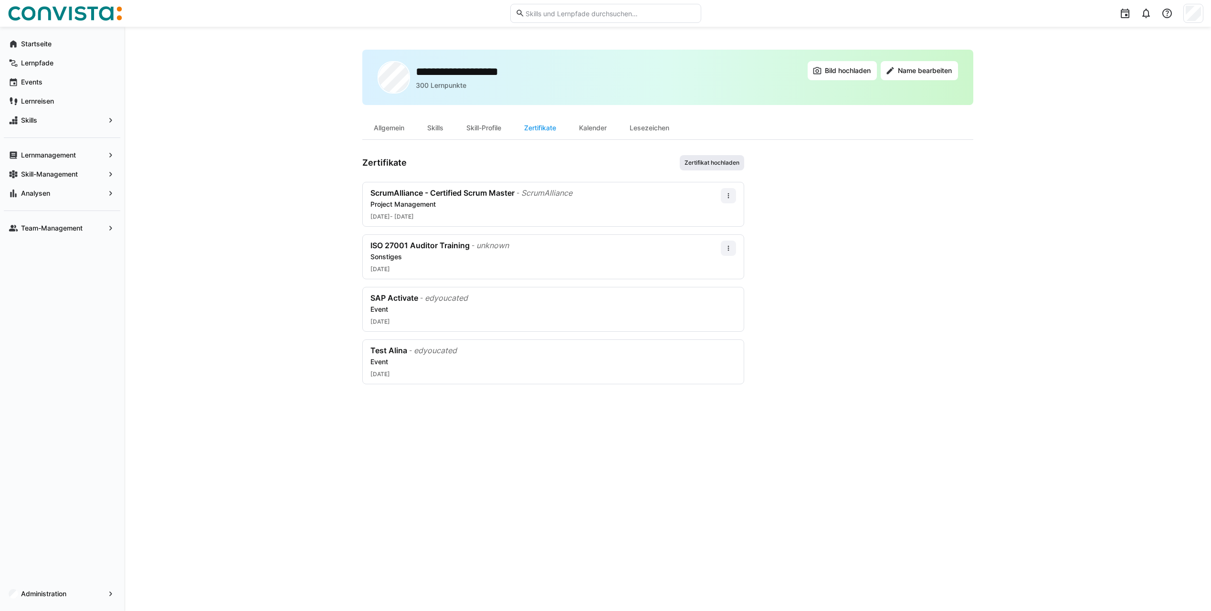
click at [704, 162] on span "Zertifikat hochladen" at bounding box center [711, 163] width 57 height 8
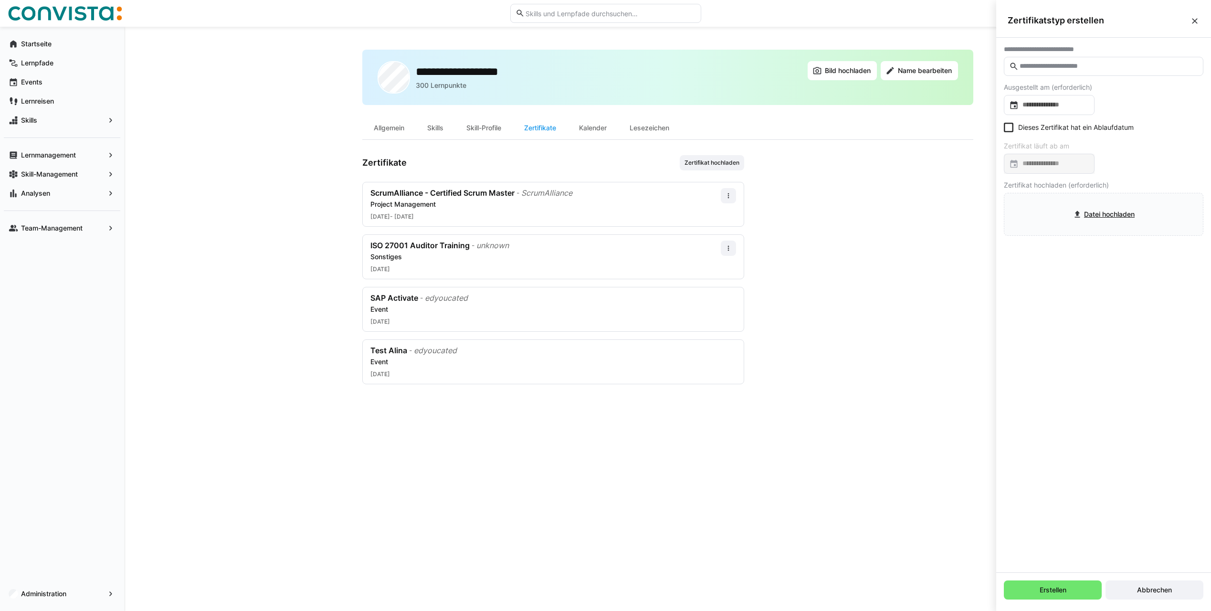
click at [1037, 61] on eds-input at bounding box center [1104, 66] width 200 height 19
type input "*****"
click at [1063, 91] on div "**********" at bounding box center [1103, 92] width 184 height 10
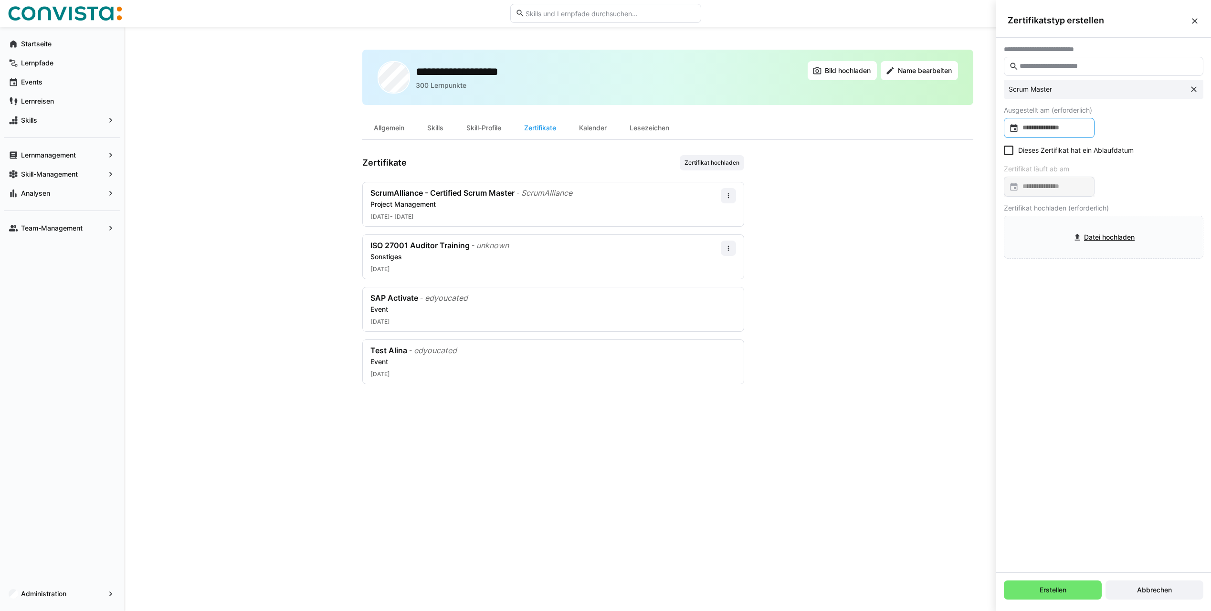
click at [1064, 129] on input at bounding box center [1054, 128] width 71 height 10
click at [1095, 237] on span "15" at bounding box center [1093, 236] width 17 height 17
type input "**********"
click at [1012, 151] on icon at bounding box center [1009, 151] width 10 height 10
click at [1050, 190] on input at bounding box center [1054, 187] width 71 height 10
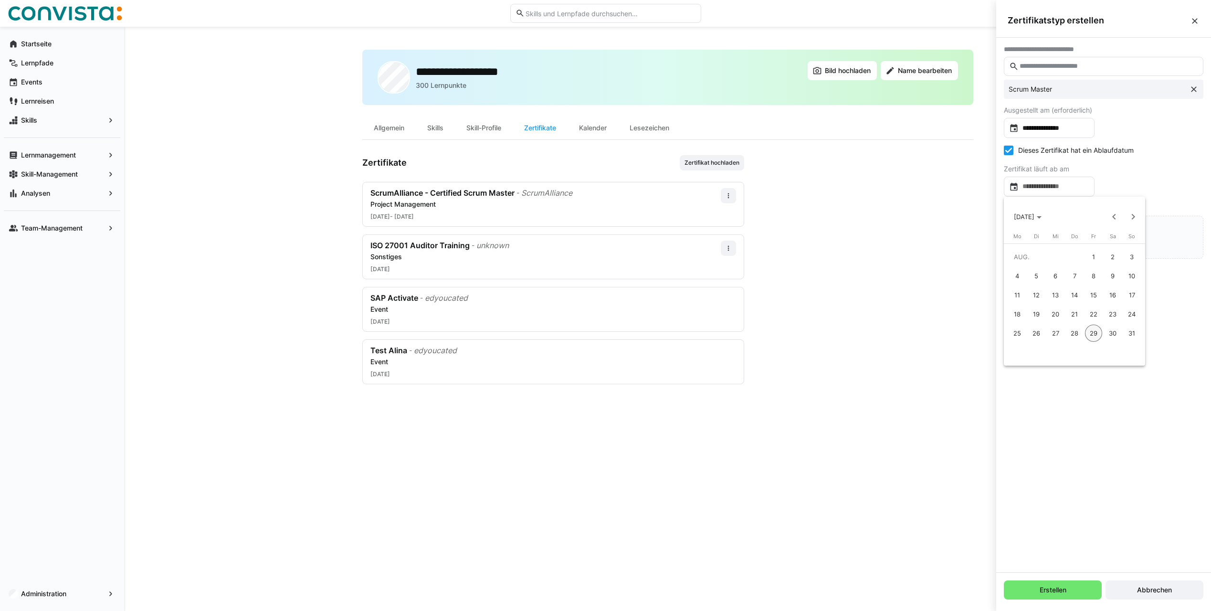
click at [1071, 335] on span "28" at bounding box center [1074, 333] width 17 height 17
type input "**********"
click at [1090, 242] on input "file" at bounding box center [1103, 237] width 199 height 42
click at [1068, 588] on span "Erstellen" at bounding box center [1053, 589] width 98 height 19
click at [1053, 591] on span "Erstellen" at bounding box center [1053, 590] width 30 height 10
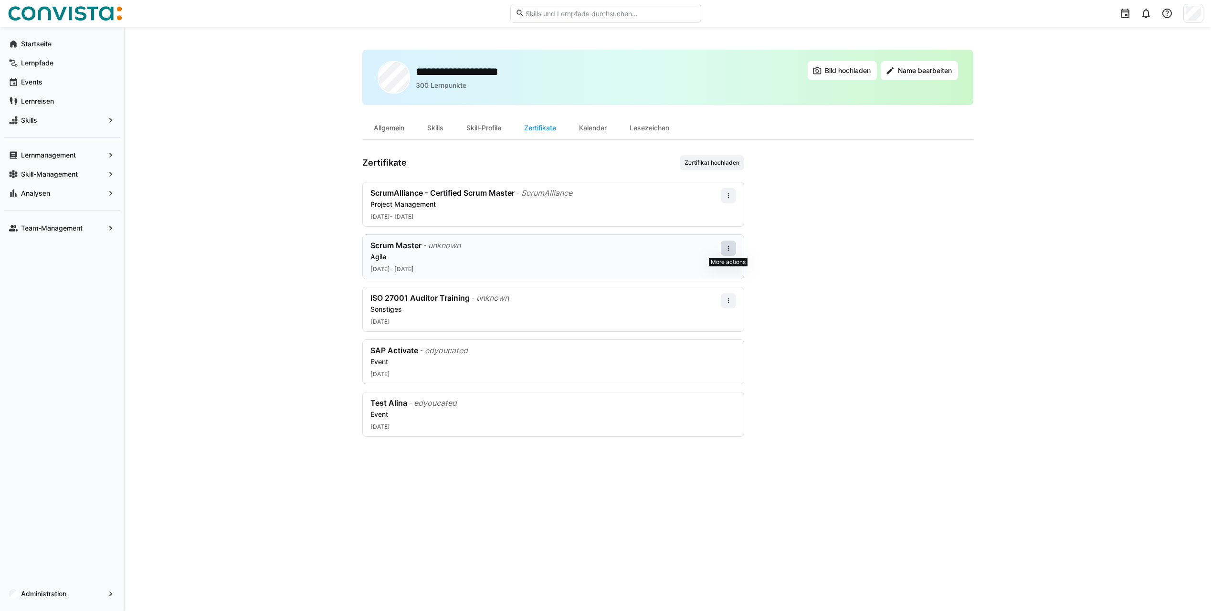
click at [729, 246] on eds-icon at bounding box center [729, 248] width 8 height 8
click at [709, 288] on div "Bearbeiten" at bounding box center [710, 289] width 38 height 8
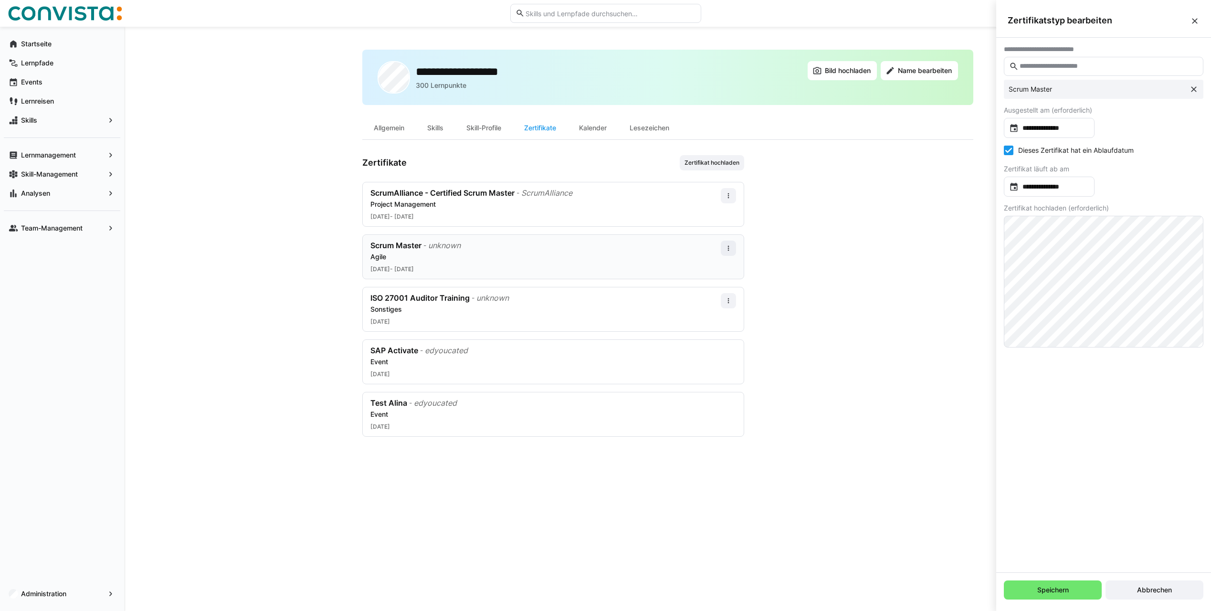
click at [1047, 70] on input "text" at bounding box center [1108, 66] width 179 height 9
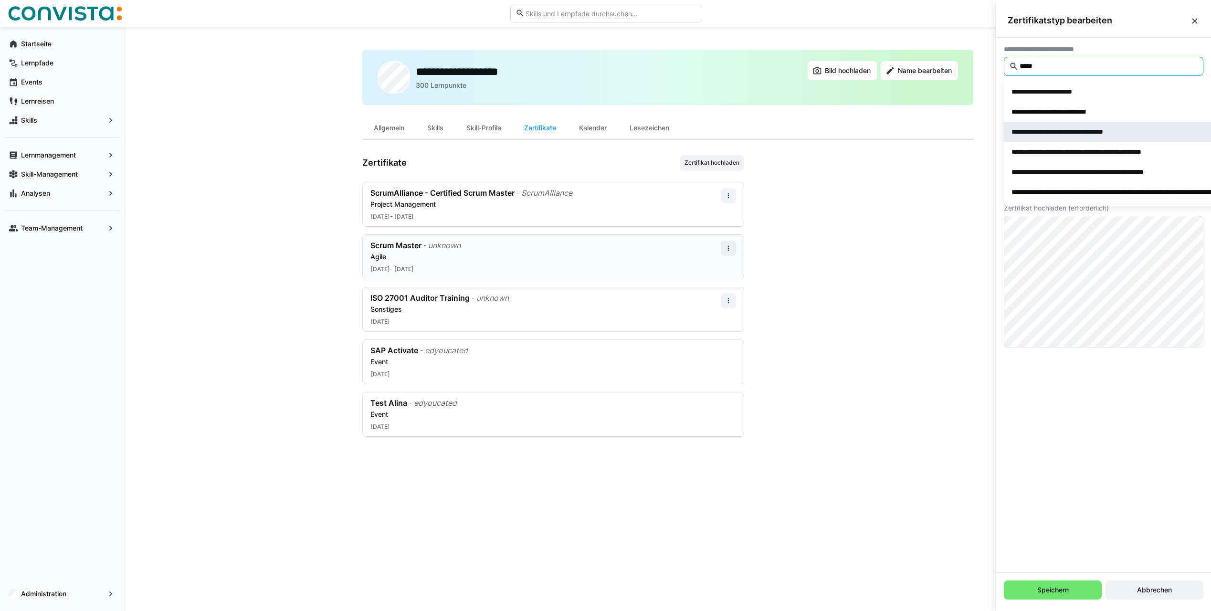
type input "*****"
click at [1081, 131] on div "**********" at bounding box center [1073, 132] width 125 height 10
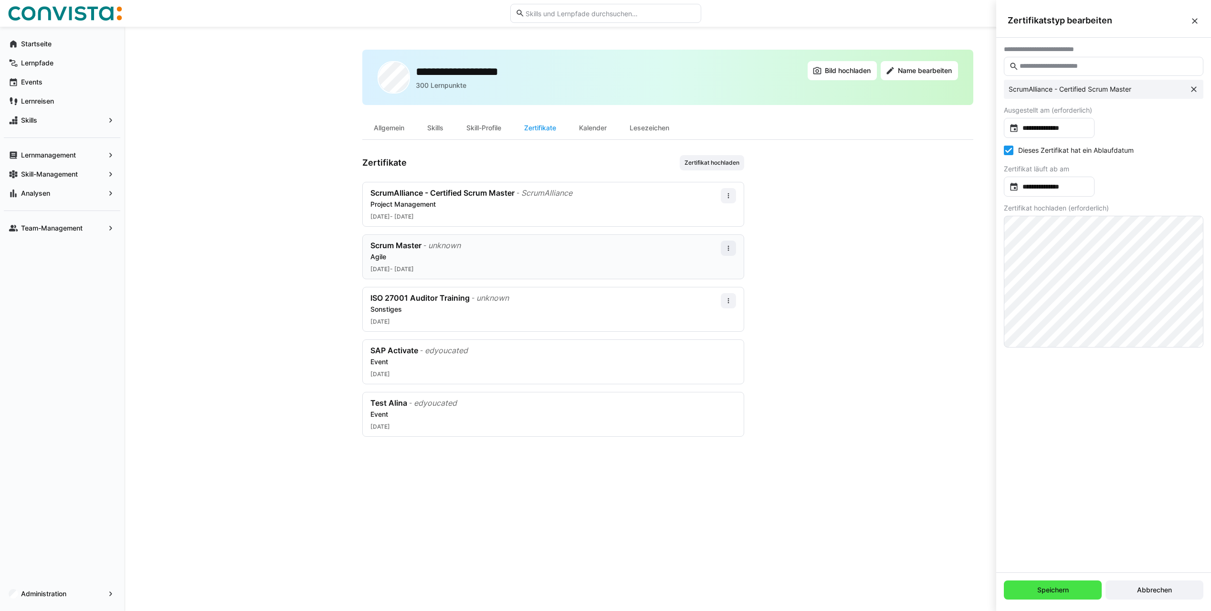
click at [1073, 592] on span "Speichern" at bounding box center [1053, 589] width 98 height 19
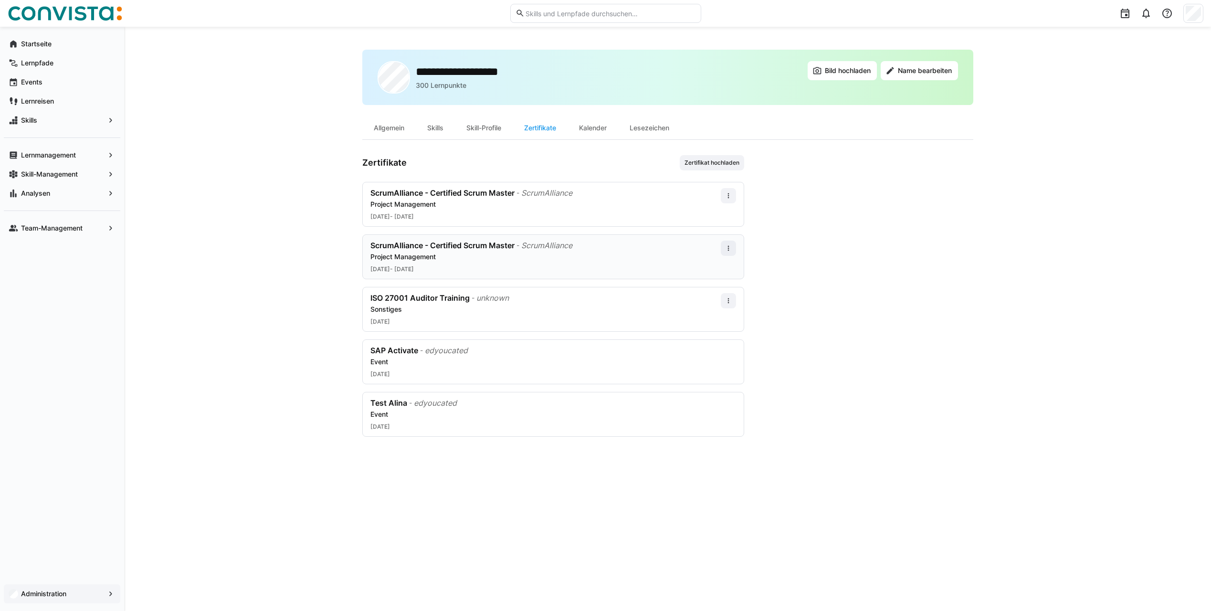
click at [92, 594] on span "Administration" at bounding box center [62, 594] width 85 height 10
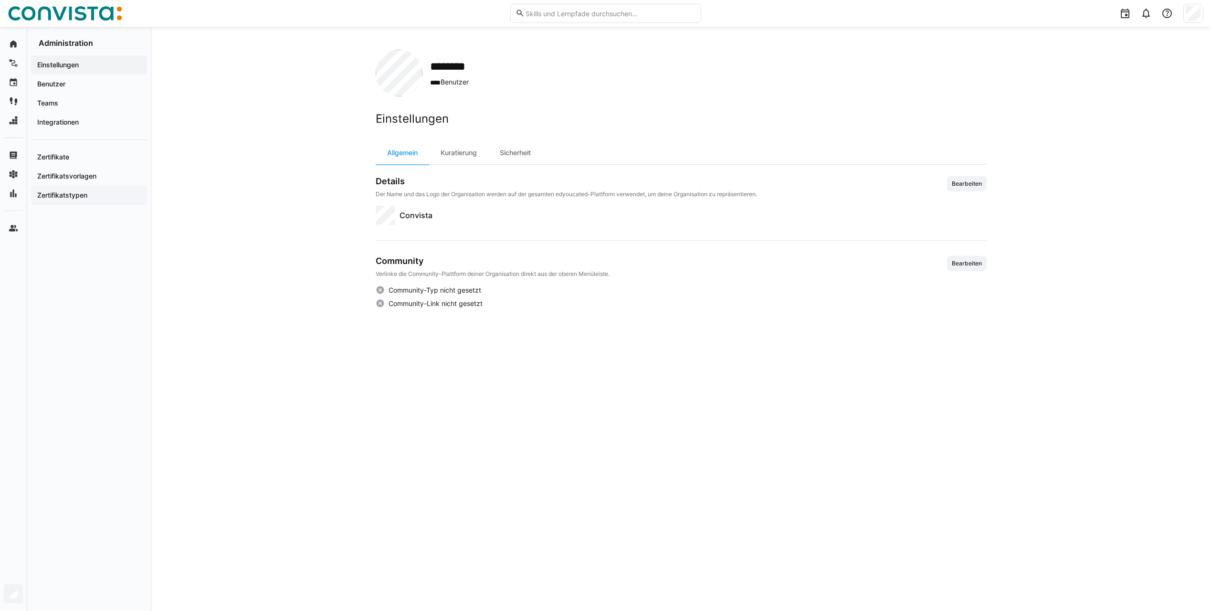
click at [0, 0] on app-navigation-label "Zertifikatstypen" at bounding box center [0, 0] width 0 height 0
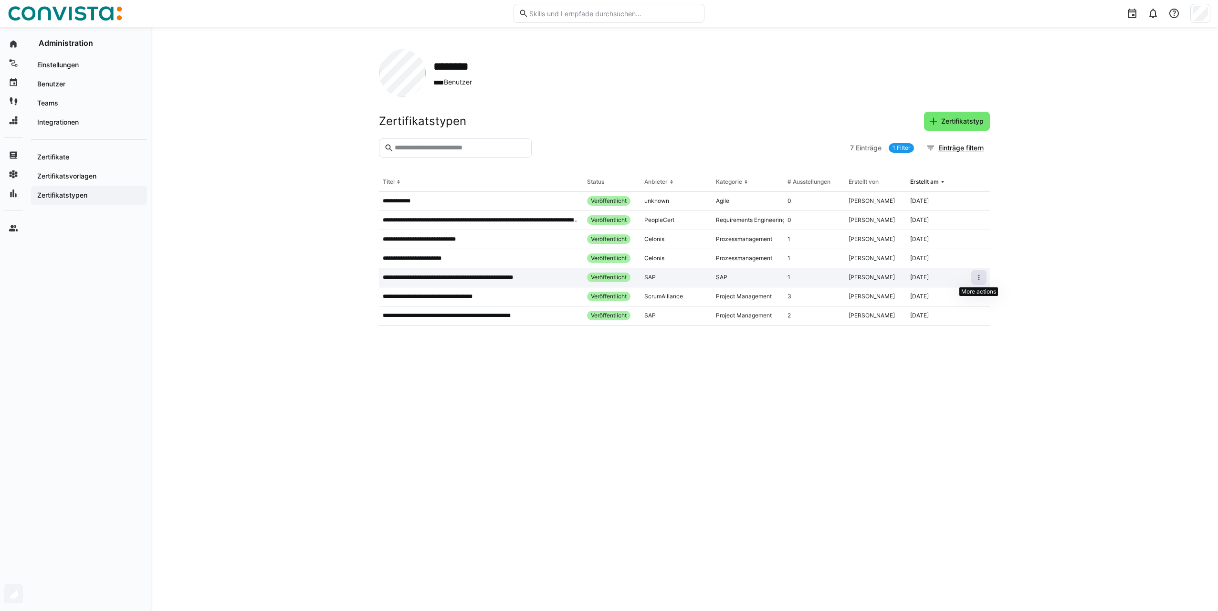
click at [980, 284] on span at bounding box center [978, 277] width 15 height 15
click at [955, 300] on div "Bearbeiten" at bounding box center [951, 298] width 58 height 8
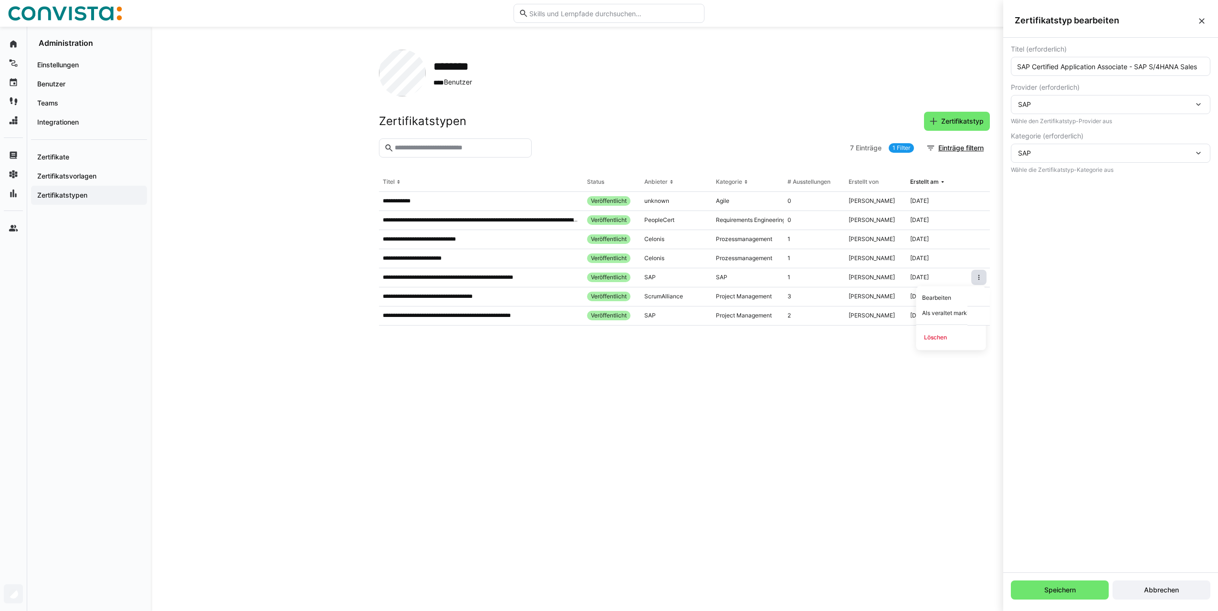
click at [1203, 21] on eds-icon at bounding box center [1202, 21] width 10 height 10
